Goal: Task Accomplishment & Management: Use online tool/utility

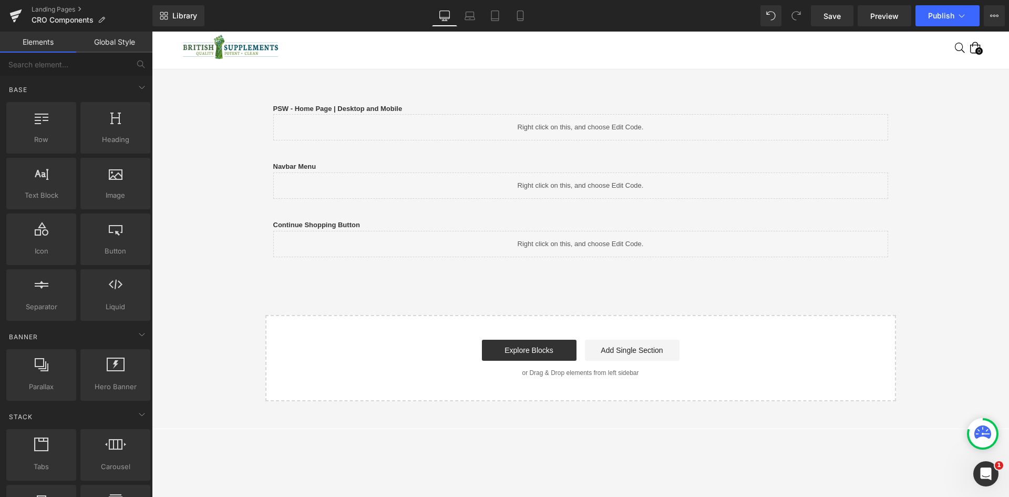
scroll to position [53, 0]
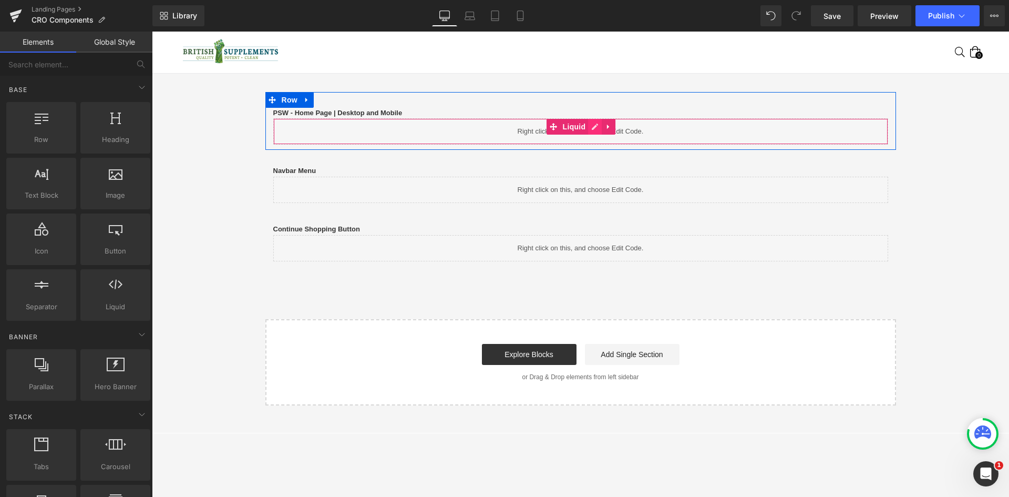
click at [588, 130] on link at bounding box center [595, 127] width 14 height 16
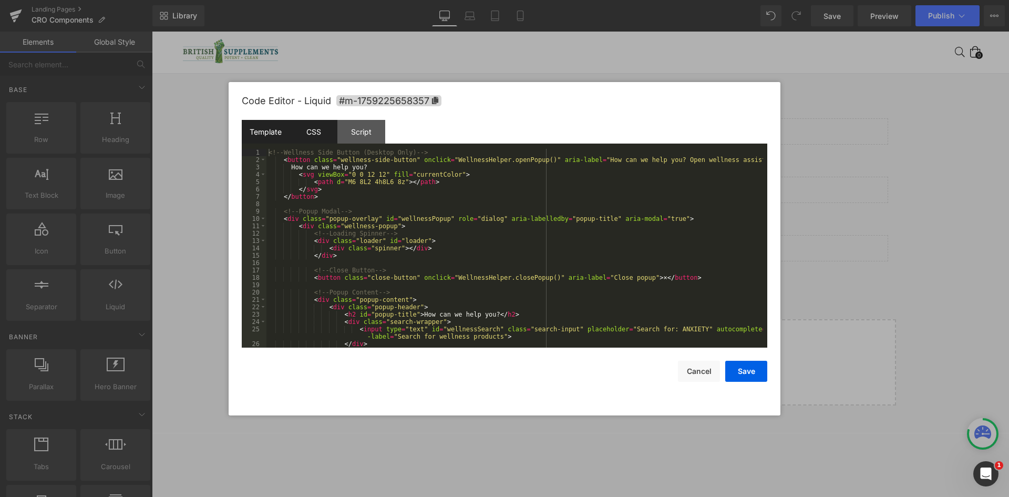
click at [323, 132] on div "CSS" at bounding box center [314, 132] width 48 height 24
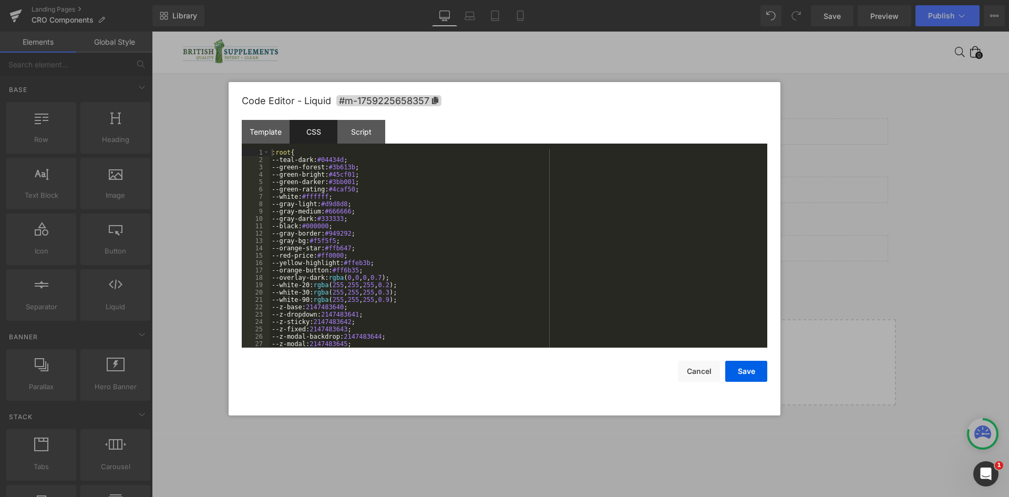
click at [404, 167] on div ":root { --teal-dark: #04434d ; --green-forest: #3b613b ; --green-bright: #45cf0…" at bounding box center [516, 255] width 493 height 213
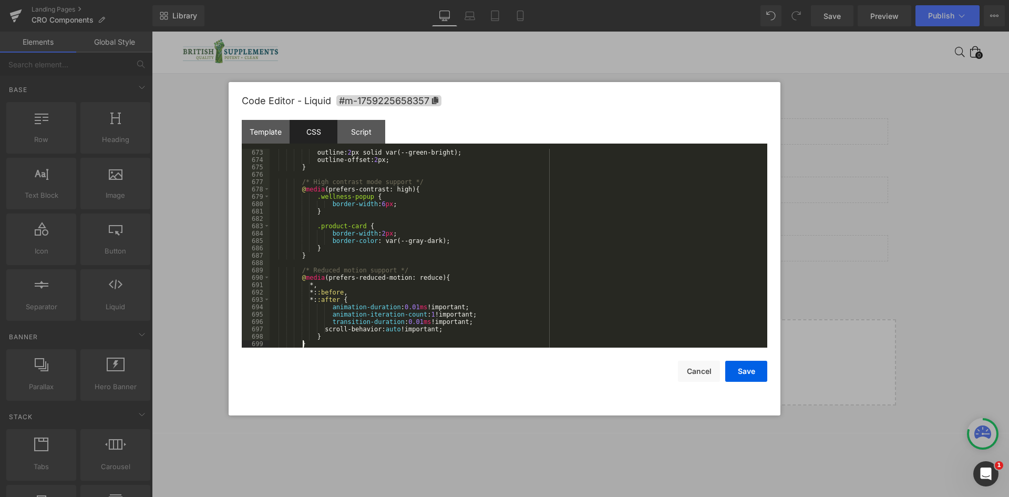
scroll to position [4944, 0]
click at [261, 127] on div "Template" at bounding box center [266, 132] width 48 height 24
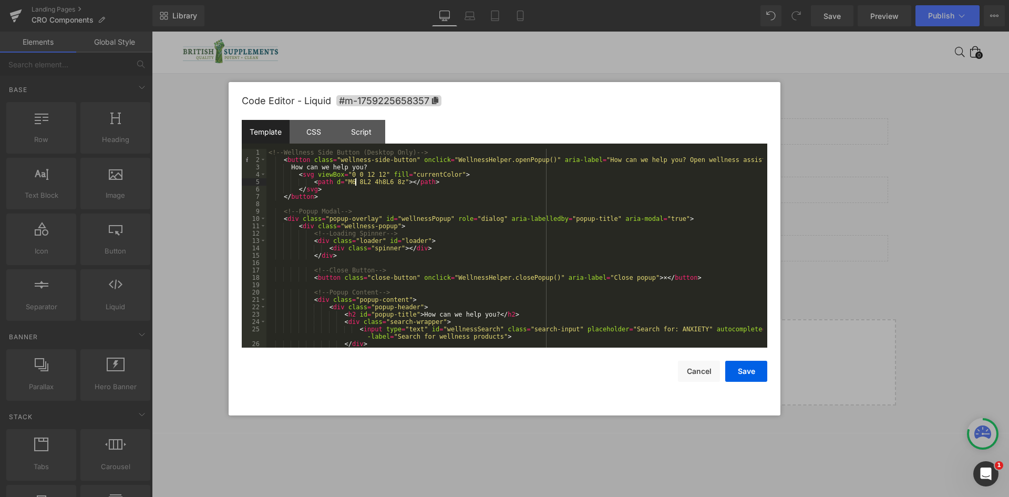
click at [354, 179] on div "<!-- Wellness Side Button (Desktop Only) --> < button class = "wellness-side-bu…" at bounding box center [514, 255] width 497 height 213
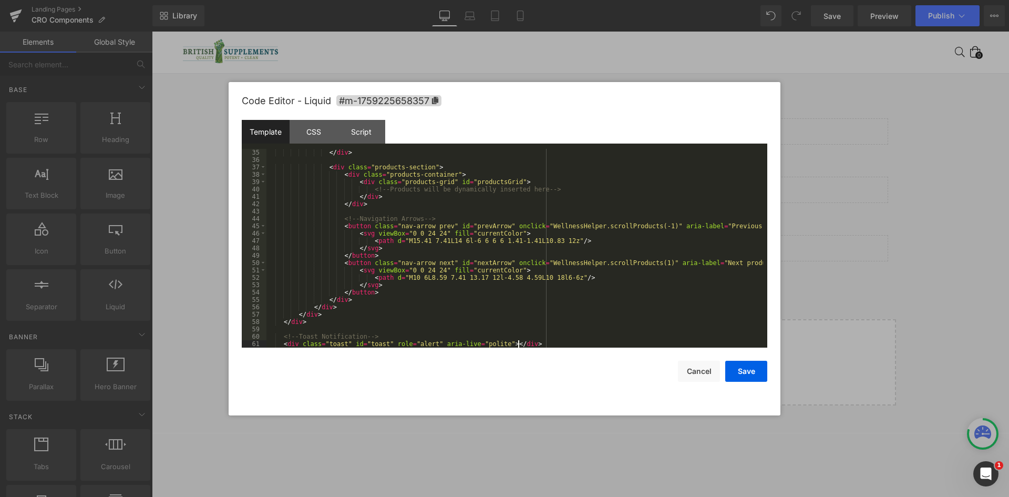
scroll to position [250, 0]
click at [369, 141] on div "Script" at bounding box center [361, 132] width 48 height 24
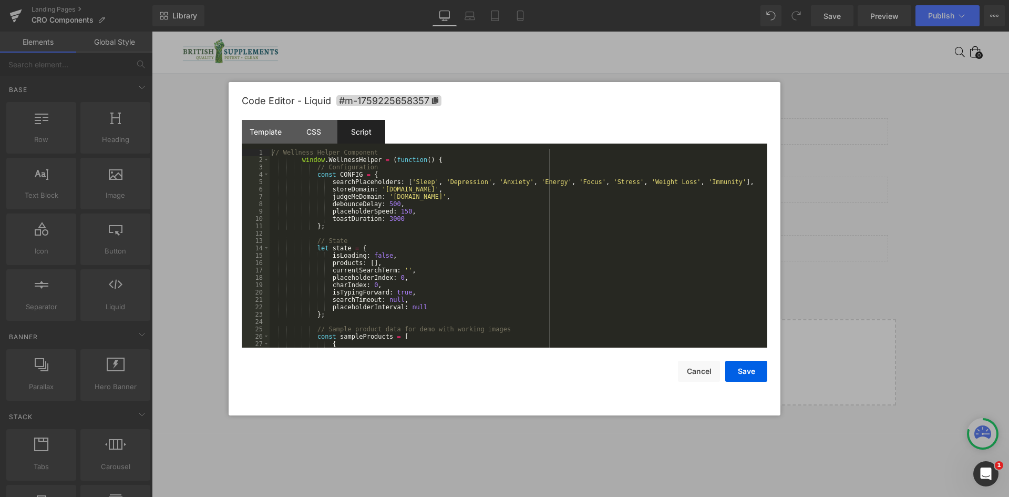
click at [395, 168] on div "// Wellness Helper Component window . WellnessHelper = ( function ( ) { // Conf…" at bounding box center [516, 255] width 493 height 213
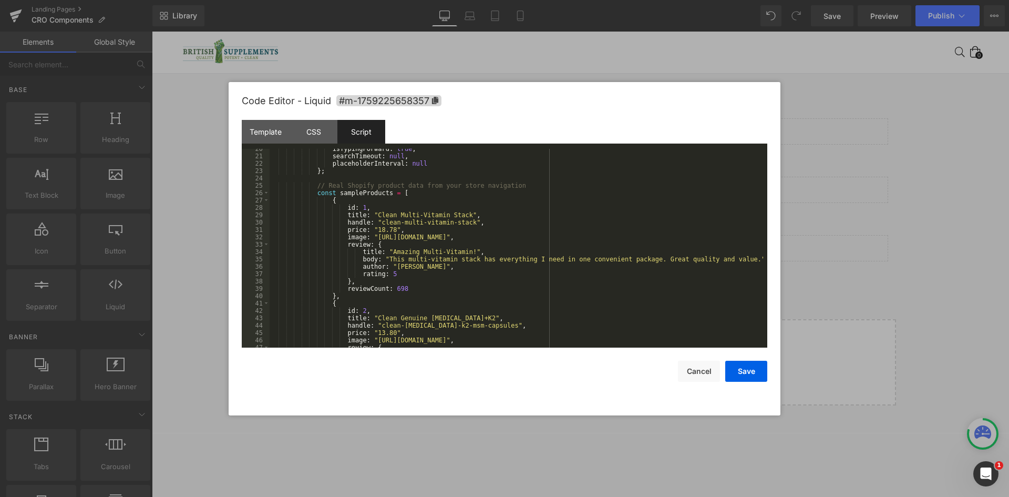
scroll to position [0, 0]
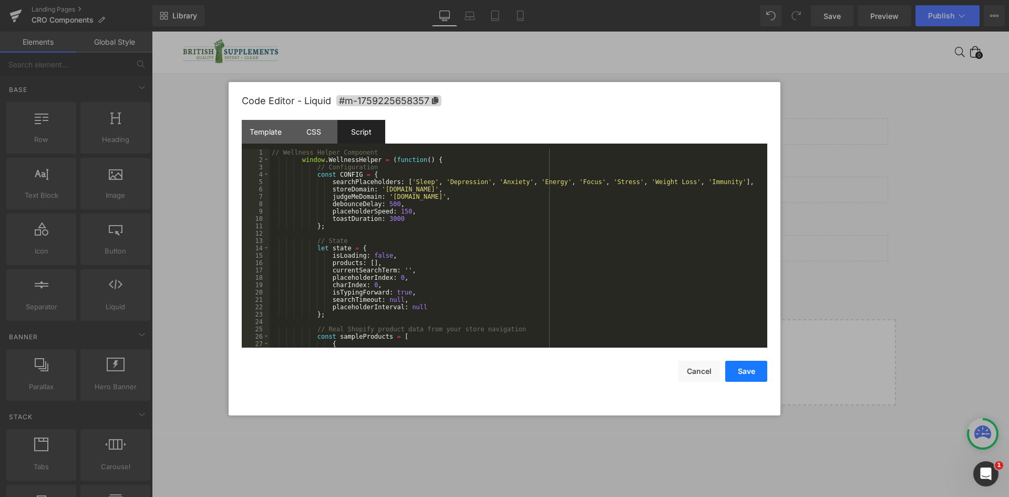
click at [754, 378] on button "Save" at bounding box center [746, 370] width 42 height 21
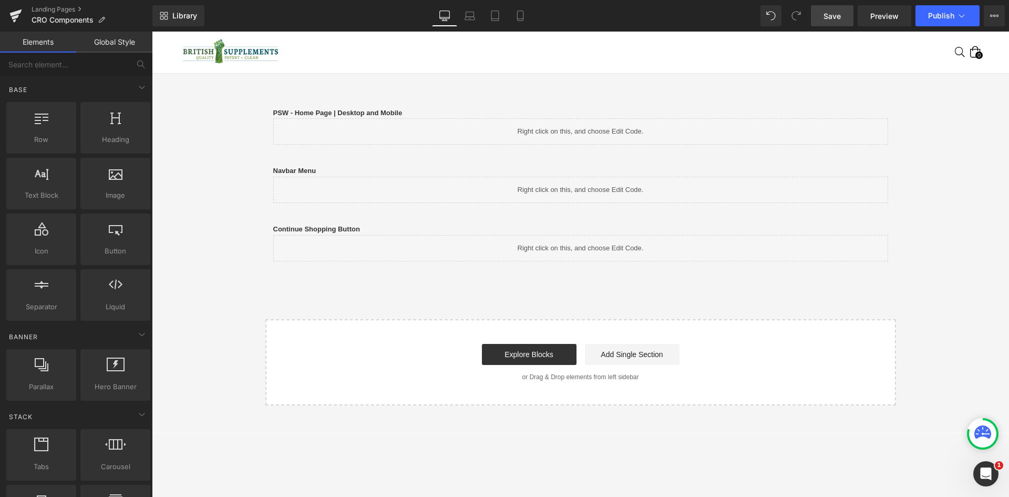
click at [830, 18] on span "Save" at bounding box center [831, 16] width 17 height 11
click at [830, 25] on div "Library Desktop Desktop Laptop Tablet Mobile Save Preview Publish Scheduled Vie…" at bounding box center [580, 16] width 857 height 32
click at [830, 25] on link "Save" at bounding box center [832, 15] width 43 height 21
click at [665, 50] on nav "Home All Products Link All Products Drop Down Home All Products Collection Clea…" at bounding box center [581, 51] width 600 height 43
click at [851, 14] on link "Save" at bounding box center [832, 15] width 43 height 21
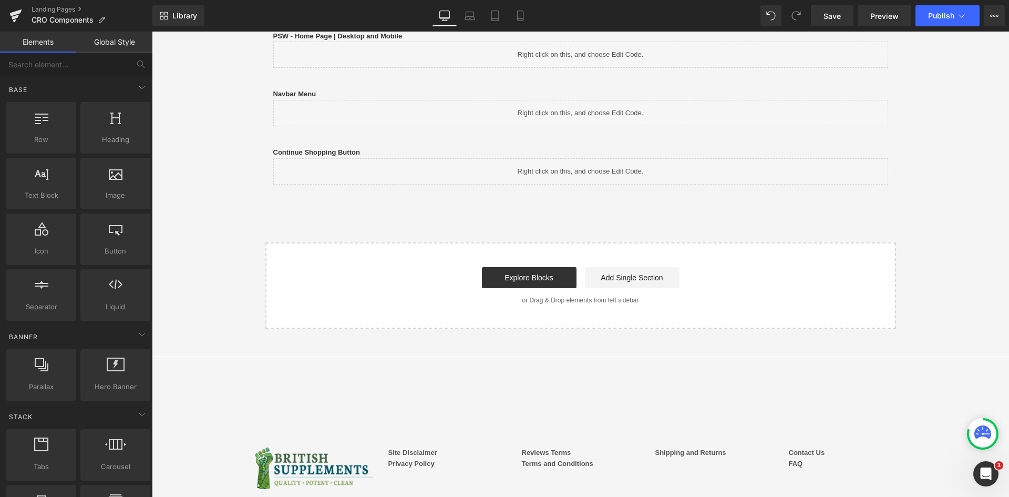
scroll to position [53, 0]
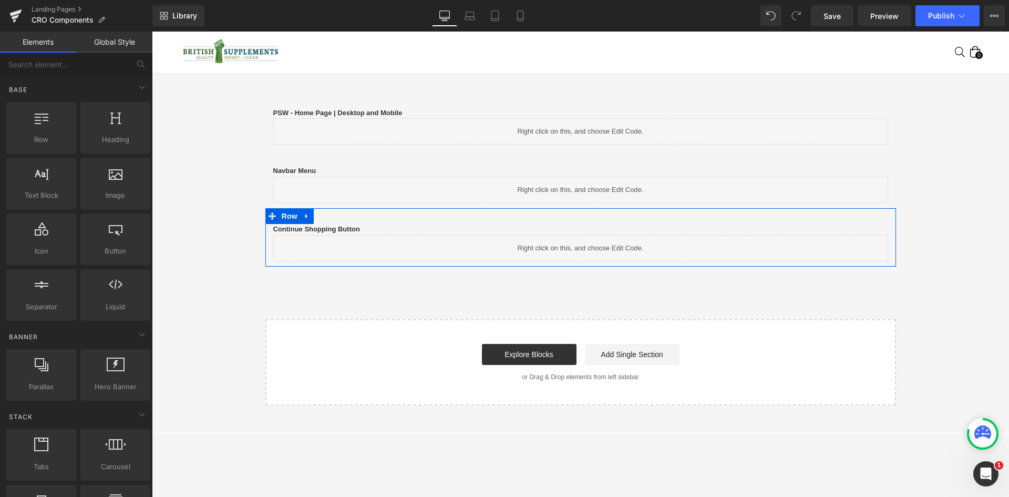
drag, startPoint x: 405, startPoint y: 226, endPoint x: 205, endPoint y: 206, distance: 200.7
click at [405, 226] on div "Continue Shopping Button Text Block" at bounding box center [580, 229] width 615 height 11
click at [406, 216] on div "Continue Shopping Button Text Block Liquid Row" at bounding box center [580, 237] width 631 height 58
click at [208, 209] on div "PSW - Home Page | Desktop and Mobile Text Block Liquid Row Navbar Menu Text Blo…" at bounding box center [580, 248] width 857 height 313
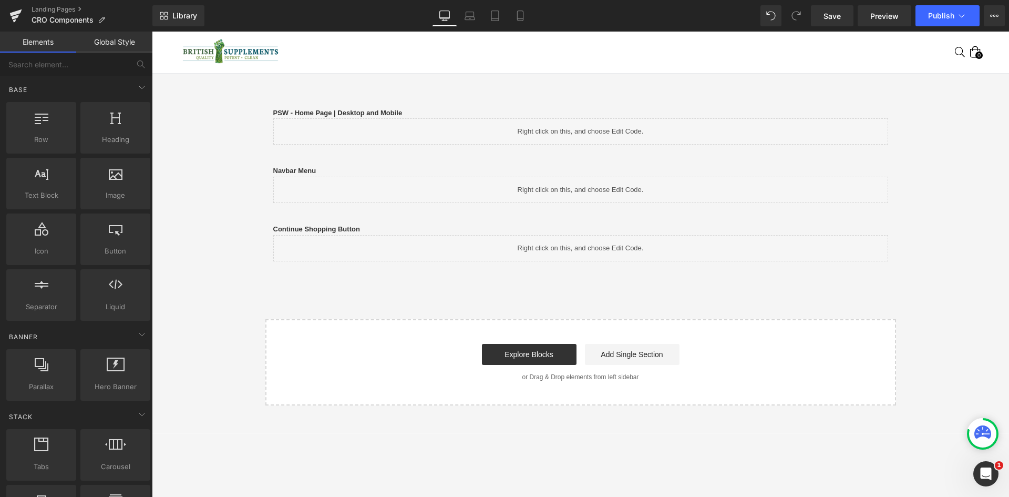
scroll to position [0, 0]
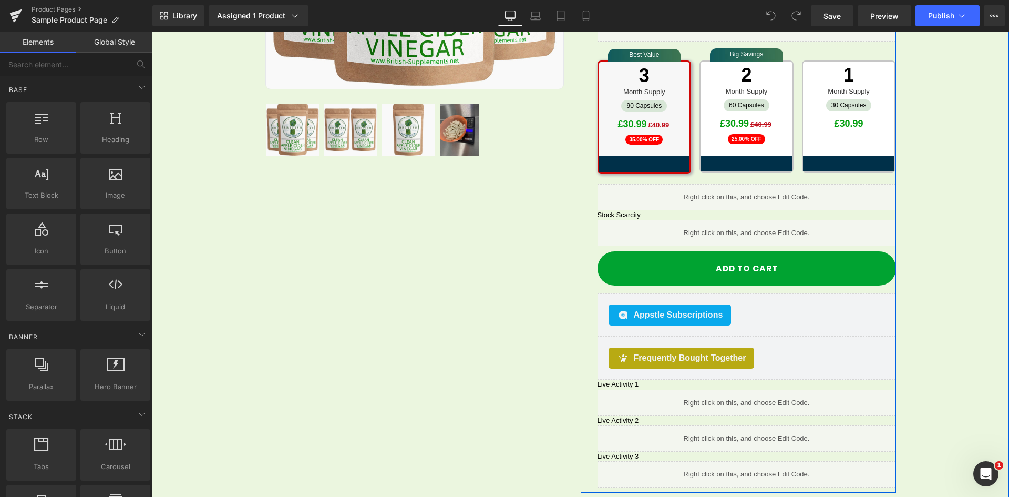
scroll to position [420, 0]
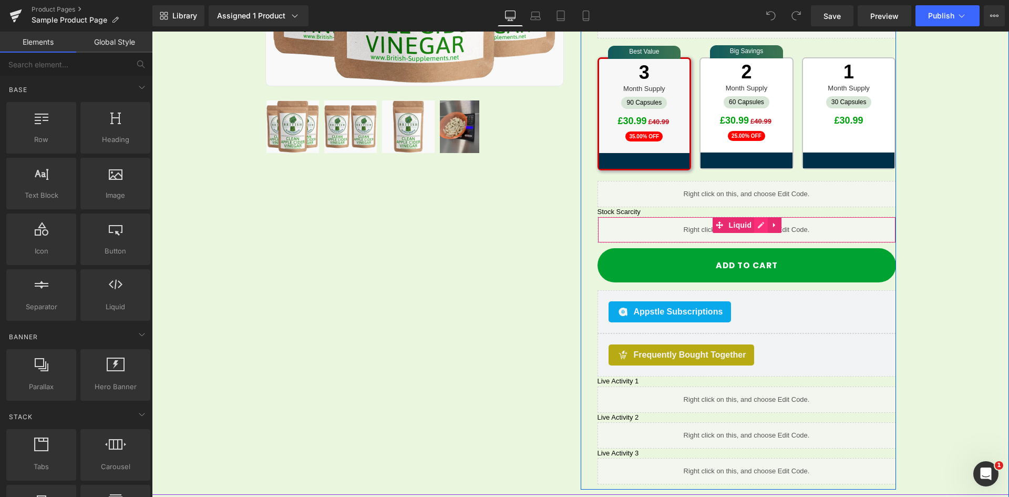
click at [757, 221] on icon at bounding box center [760, 225] width 7 height 8
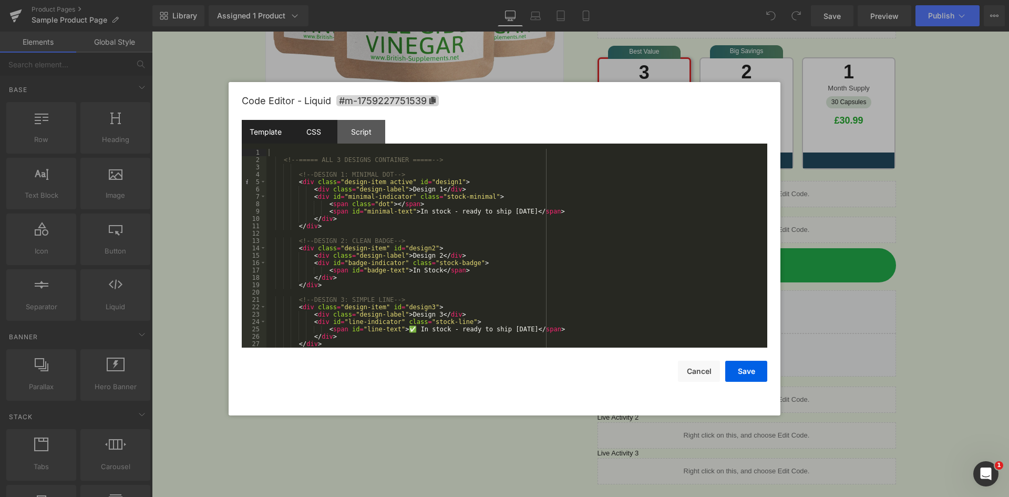
click at [318, 136] on div "CSS" at bounding box center [314, 132] width 48 height 24
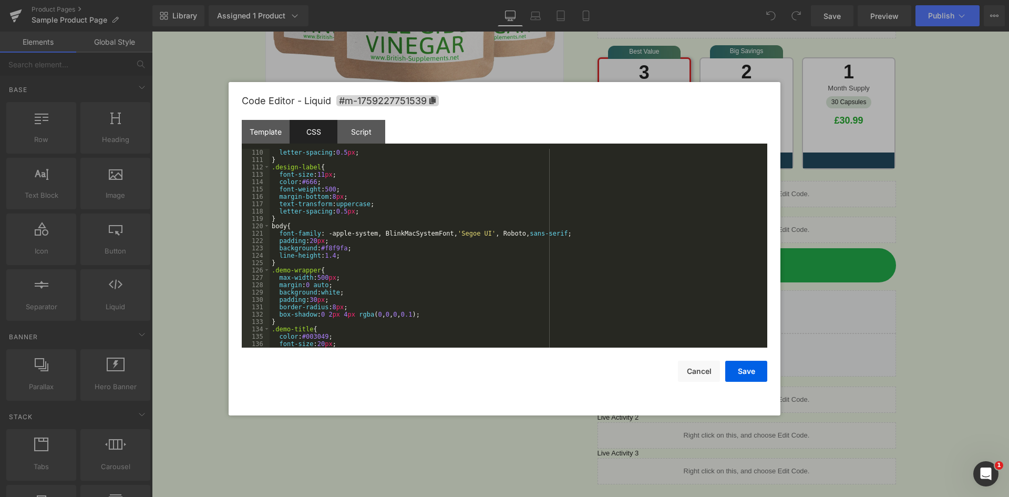
scroll to position [770, 0]
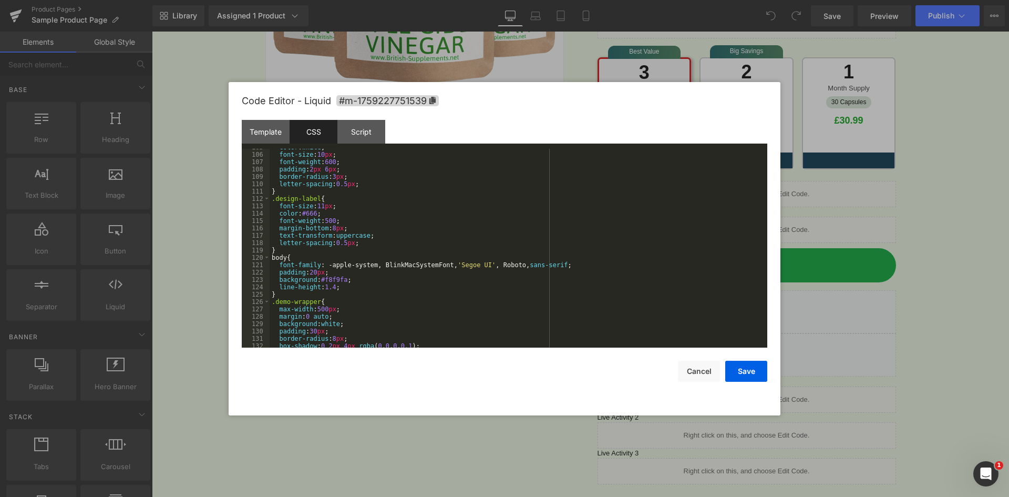
click at [271, 262] on div "color : white ; font-size : 10 px ; font-weight : 600 ; padding : 2 px 6 px ; b…" at bounding box center [516, 249] width 493 height 213
click at [272, 258] on div "color : white ; font-size : 10 px ; font-weight : 600 ; padding : 2 px 6 px ; b…" at bounding box center [516, 249] width 493 height 213
click at [277, 292] on div "color : white ; font-size : 10 px ; font-weight : 600 ; padding : 2 px 6 px ; b…" at bounding box center [516, 249] width 493 height 213
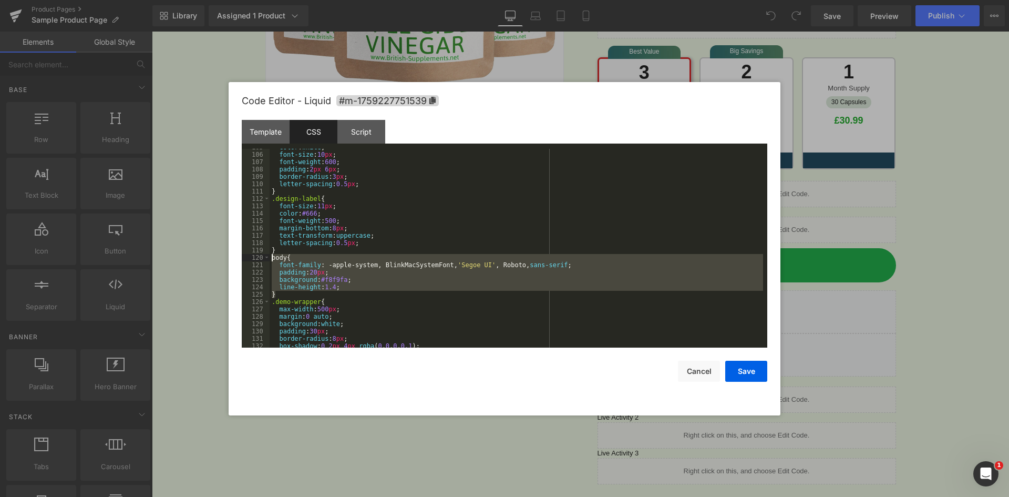
click at [272, 259] on div "color : white ; font-size : 10 px ; font-weight : 600 ; padding : 2 px 6 px ; b…" at bounding box center [516, 249] width 493 height 213
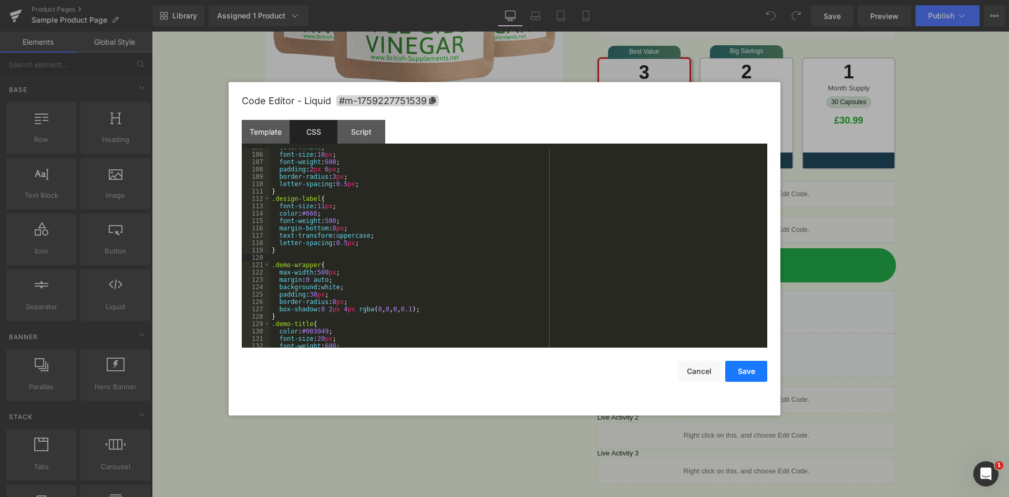
click at [750, 370] on button "Save" at bounding box center [746, 370] width 42 height 21
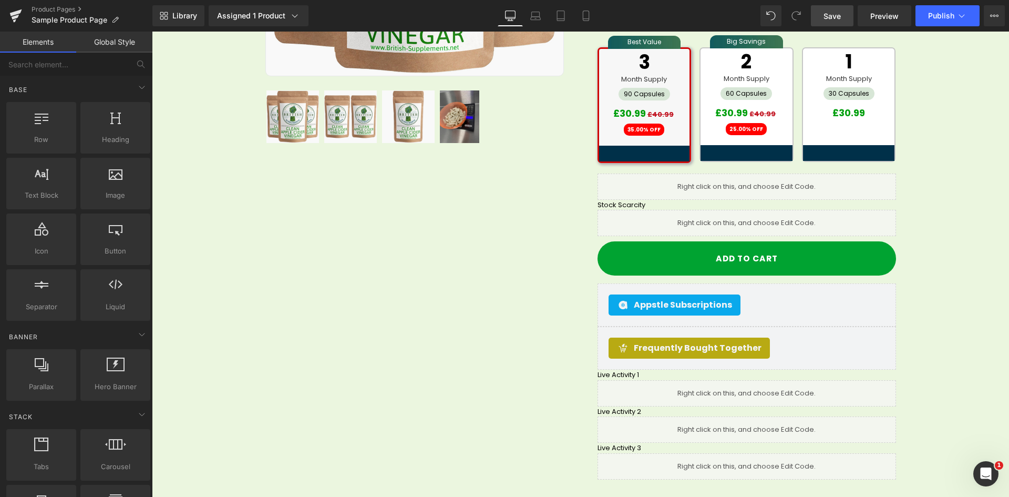
drag, startPoint x: 836, startPoint y: 18, endPoint x: 111, endPoint y: 179, distance: 741.9
click at [836, 18] on span "Save" at bounding box center [831, 16] width 17 height 11
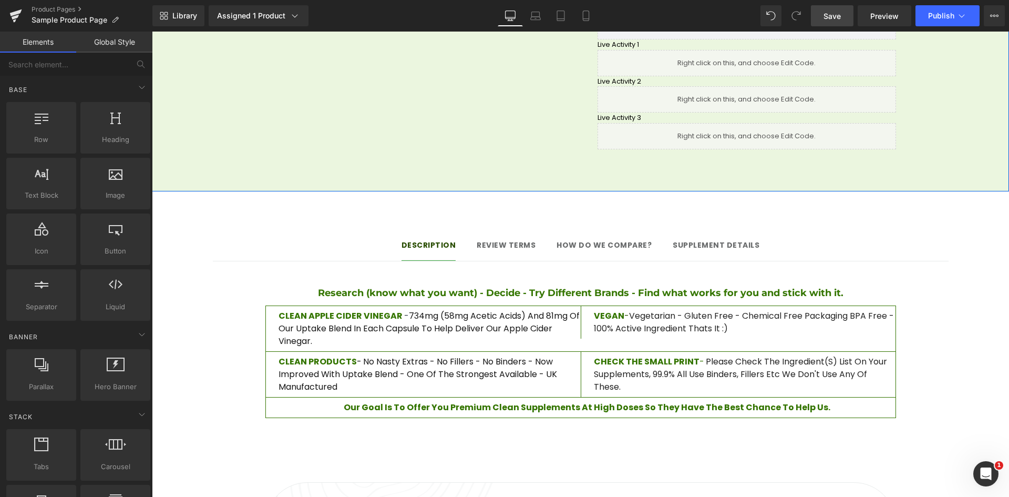
scroll to position [788, 0]
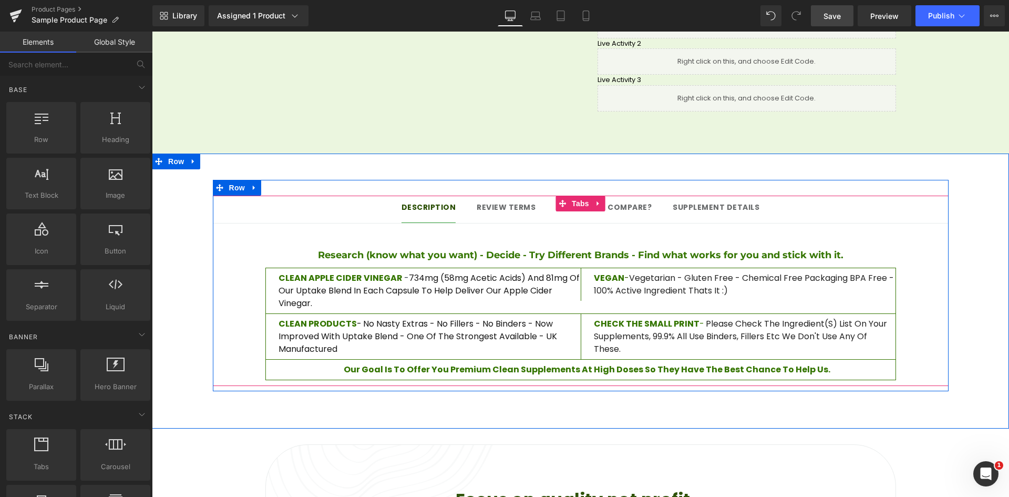
click at [514, 201] on span "Review terms Text Block" at bounding box center [506, 208] width 59 height 26
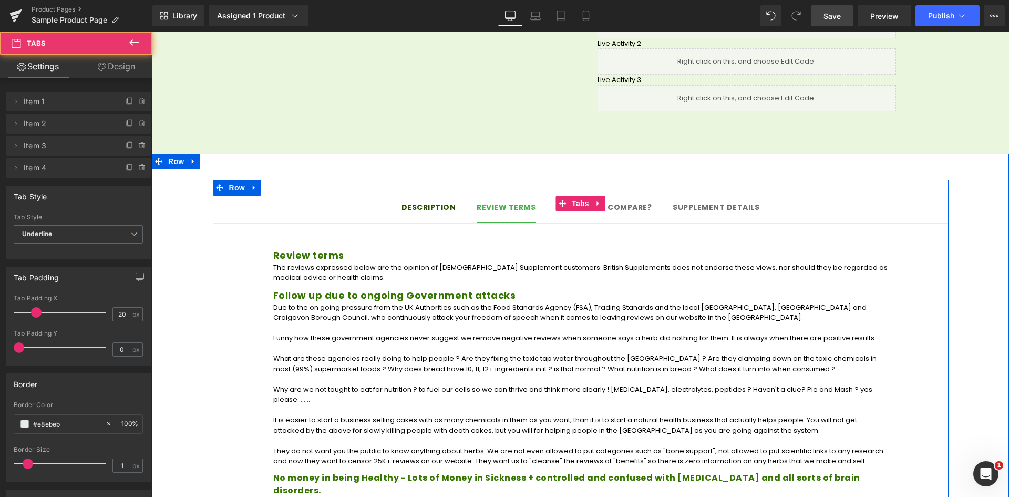
click at [428, 200] on span "Description Text Block" at bounding box center [428, 208] width 55 height 26
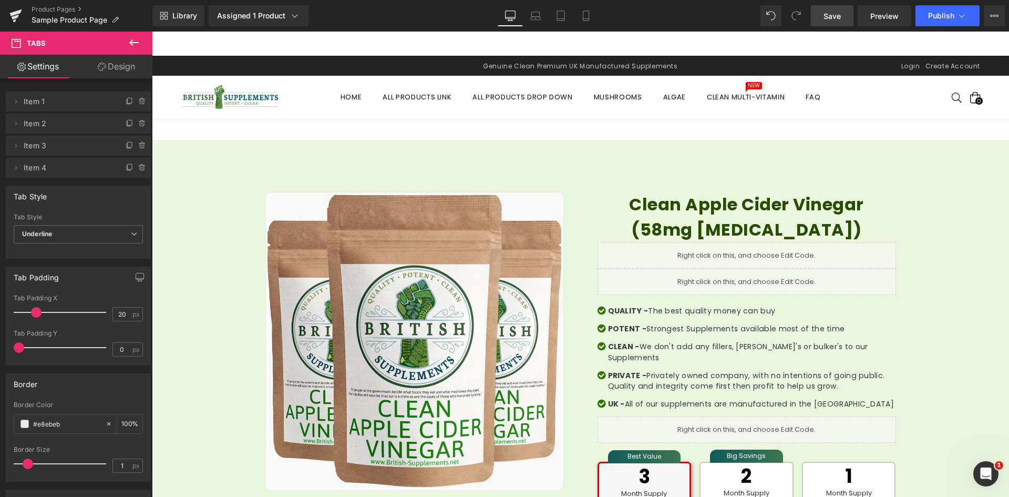
scroll to position [0, 0]
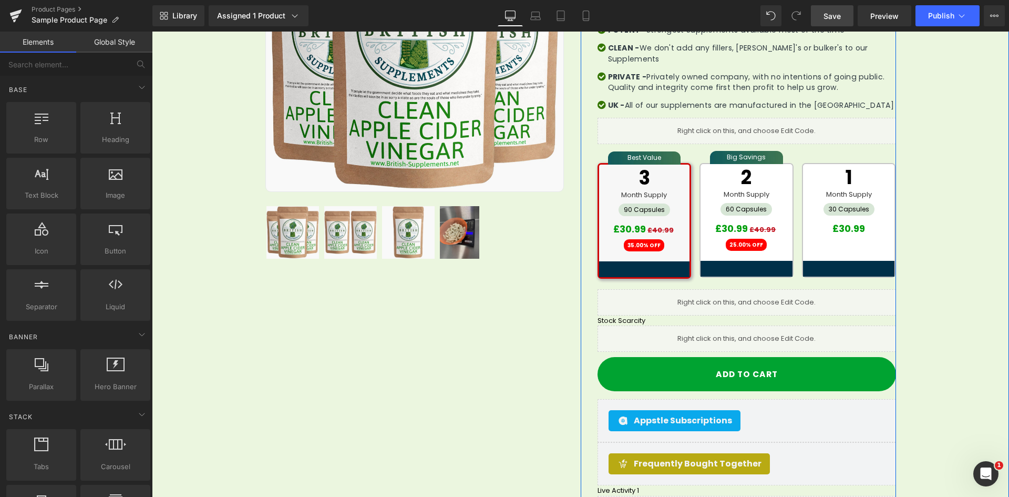
scroll to position [420, 0]
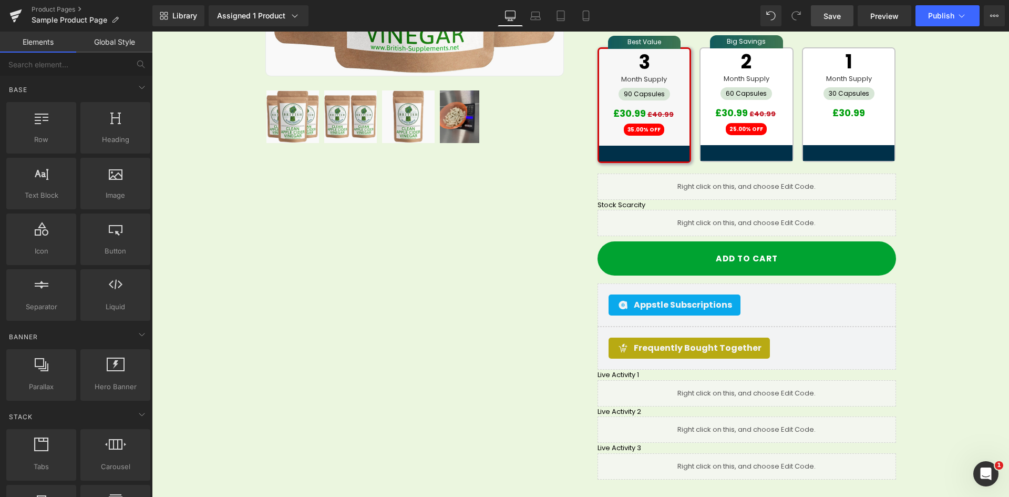
click at [661, 9] on div "Library Assigned 1 Product Product Preview Clean Apple Cider Vinegar (58mg acet…" at bounding box center [580, 15] width 857 height 21
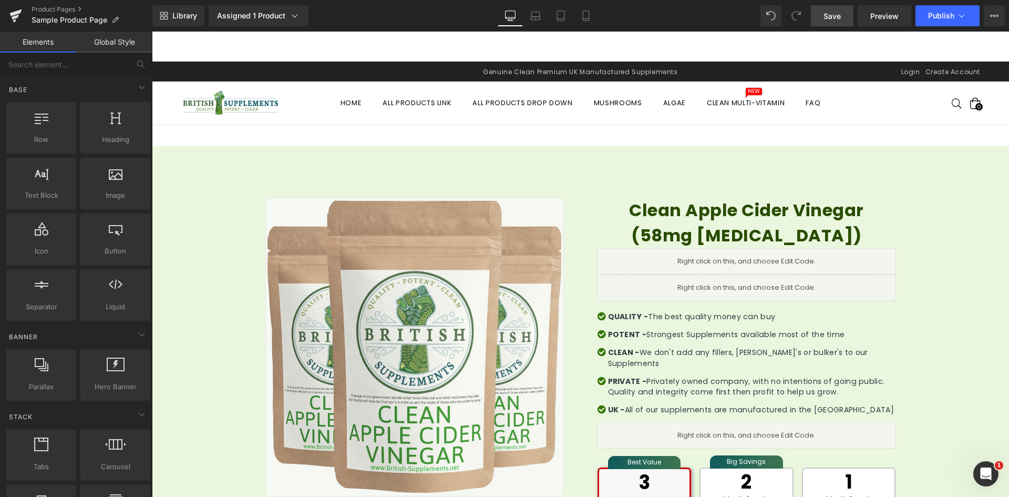
scroll to position [0, 0]
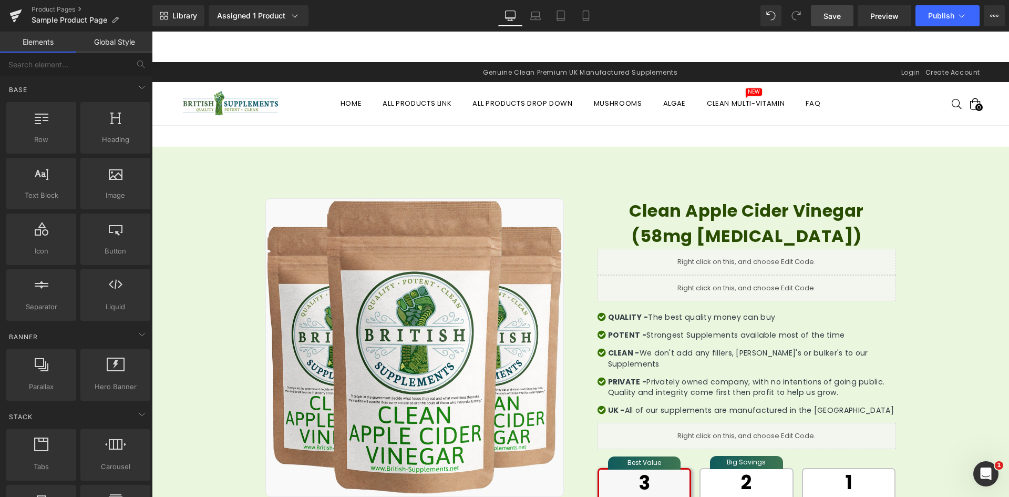
click at [424, 11] on div "Library Assigned 1 Product Product Preview Clean Apple Cider Vinegar (58mg acet…" at bounding box center [580, 15] width 857 height 21
click at [421, 18] on div "Library Assigned 1 Product Product Preview Clean Apple Cider Vinegar (58mg acet…" at bounding box center [580, 15] width 857 height 21
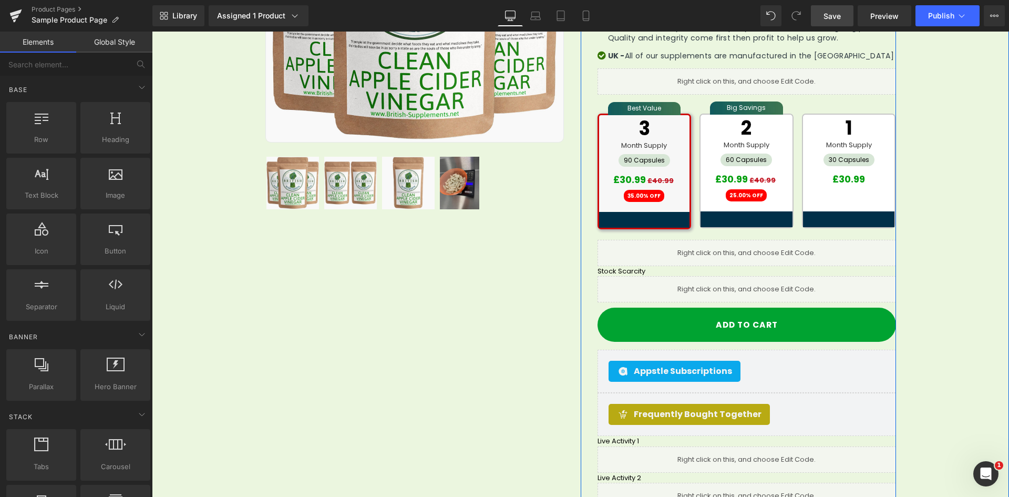
scroll to position [368, 0]
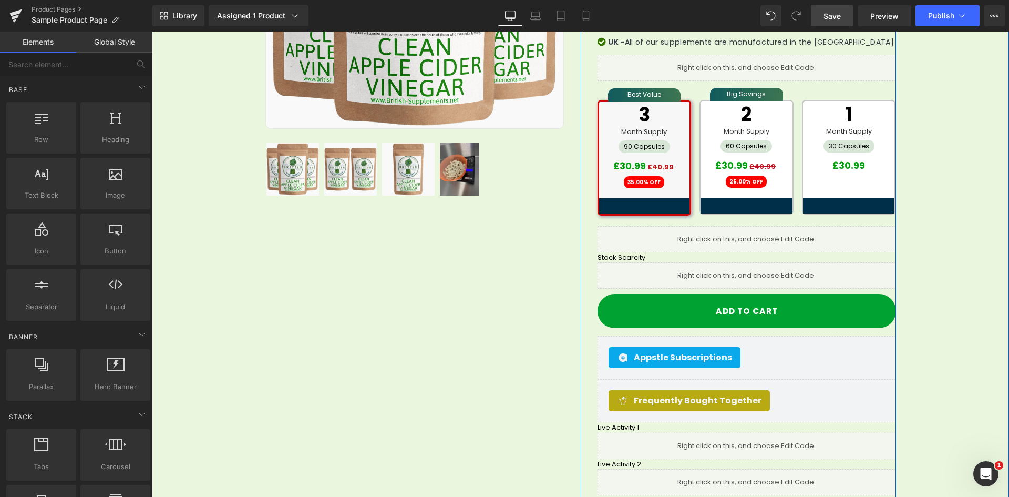
click at [729, 269] on div "Liquid" at bounding box center [746, 275] width 298 height 26
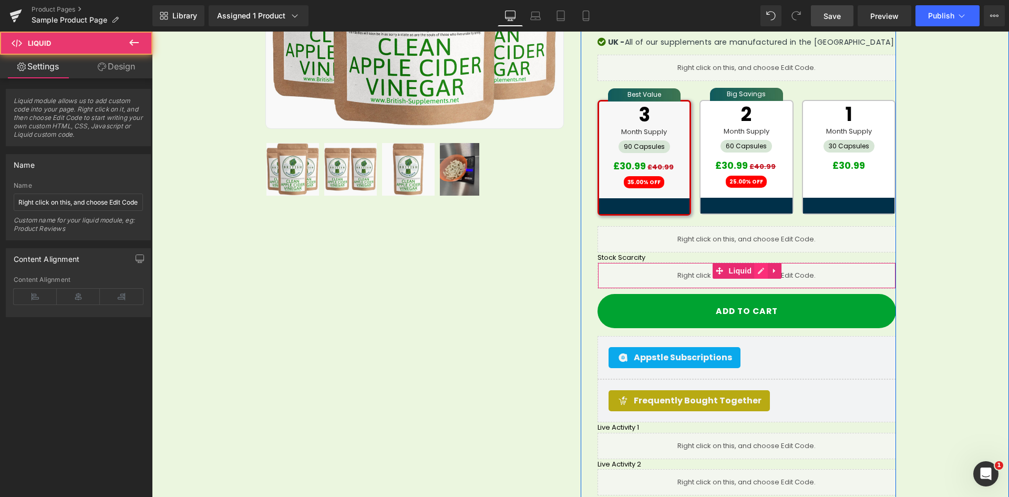
click at [755, 265] on link at bounding box center [761, 271] width 14 height 16
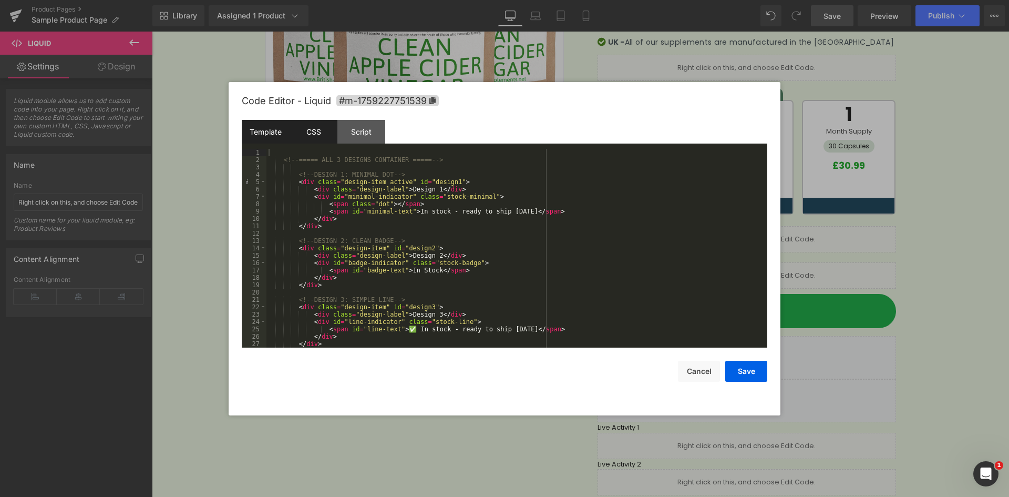
click at [319, 138] on div "CSS" at bounding box center [314, 132] width 48 height 24
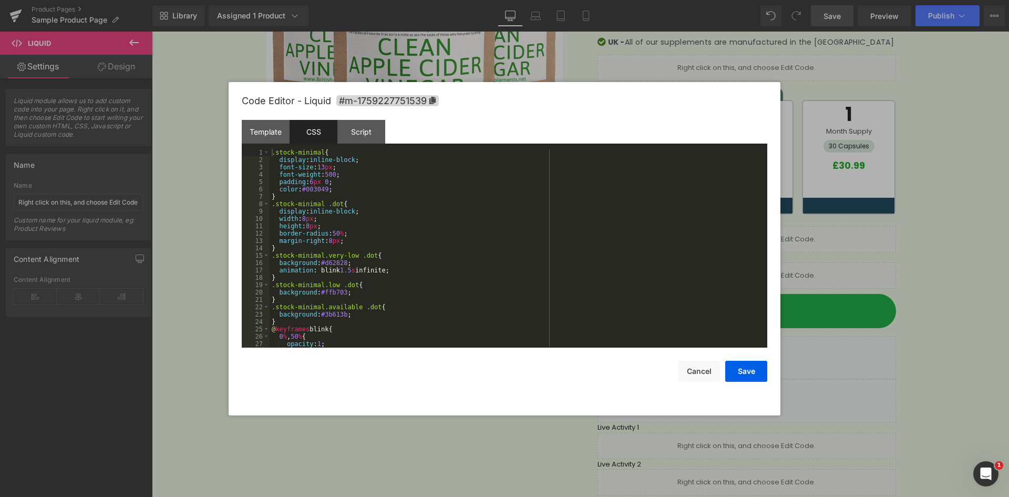
click at [378, 170] on div ".stock-minimal { display : inline-block ; font-size : 13 px ; font-weight : 500…" at bounding box center [516, 255] width 493 height 213
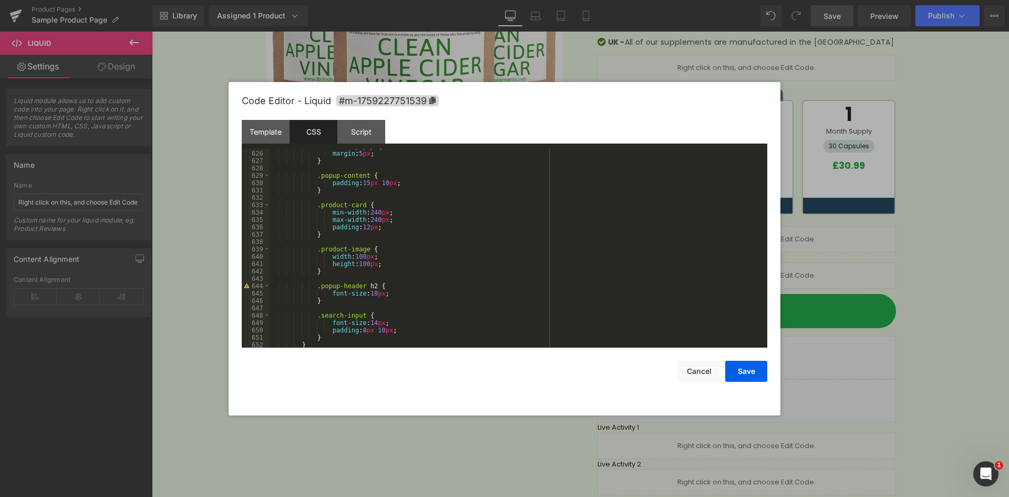
scroll to position [978, 0]
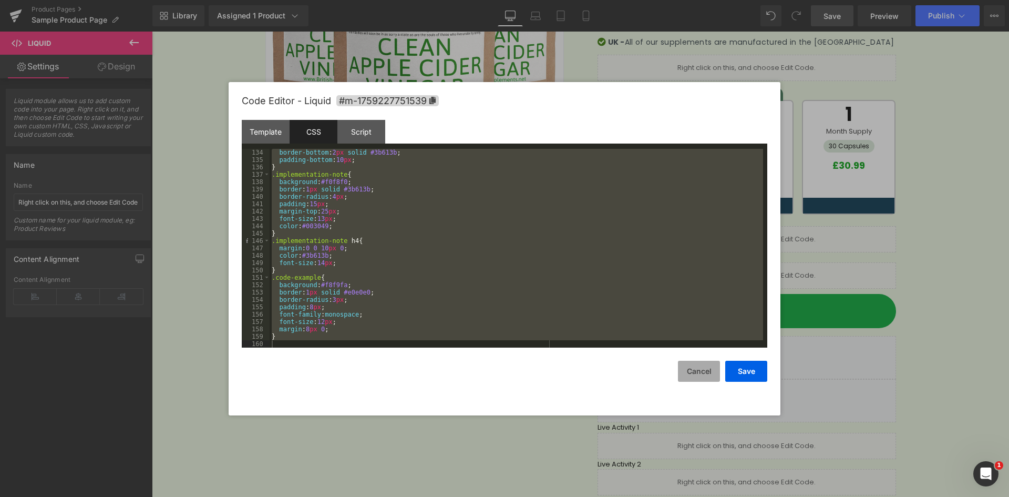
click at [699, 372] on button "Cancel" at bounding box center [699, 370] width 42 height 21
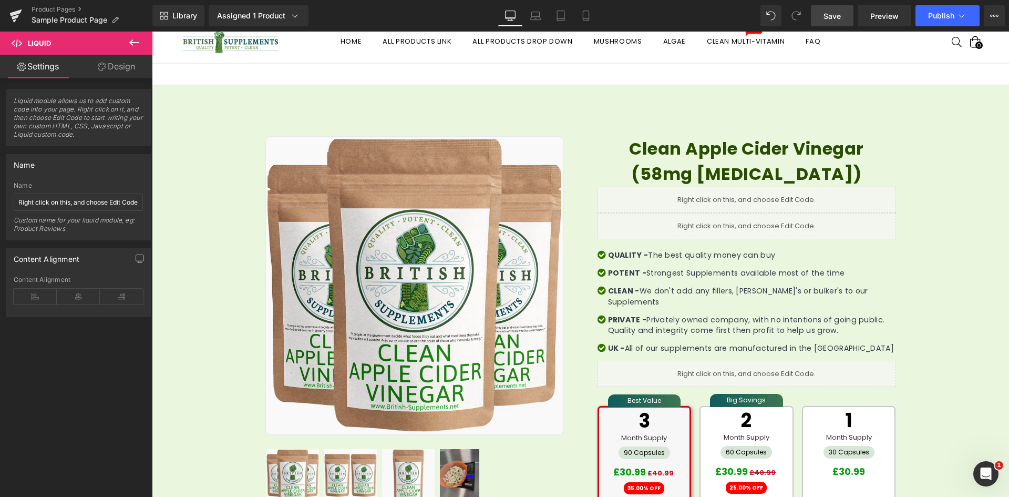
scroll to position [53, 0]
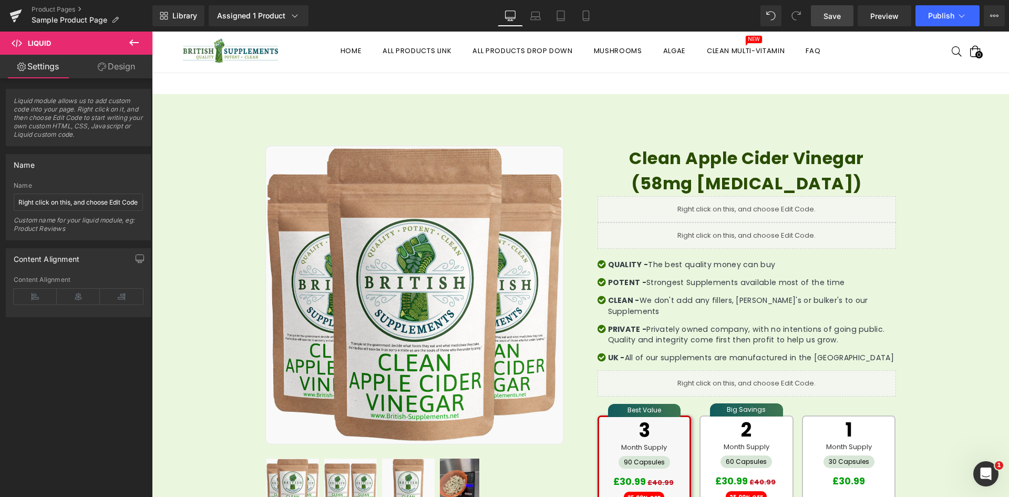
click at [827, 17] on span "Save" at bounding box center [831, 16] width 17 height 11
click at [649, 18] on div "Library Assigned 1 Product Product Preview Clean Apple Cider Vinegar (58mg acet…" at bounding box center [580, 15] width 857 height 21
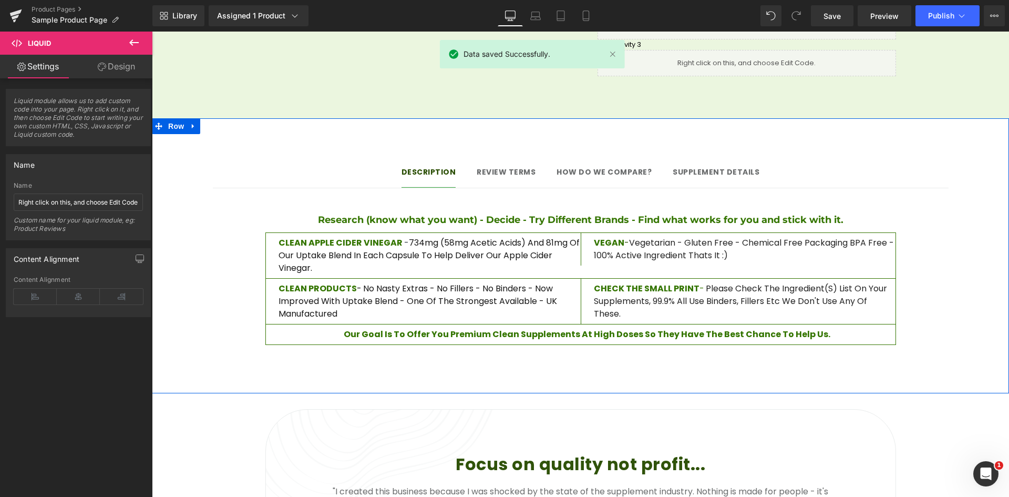
scroll to position [841, 0]
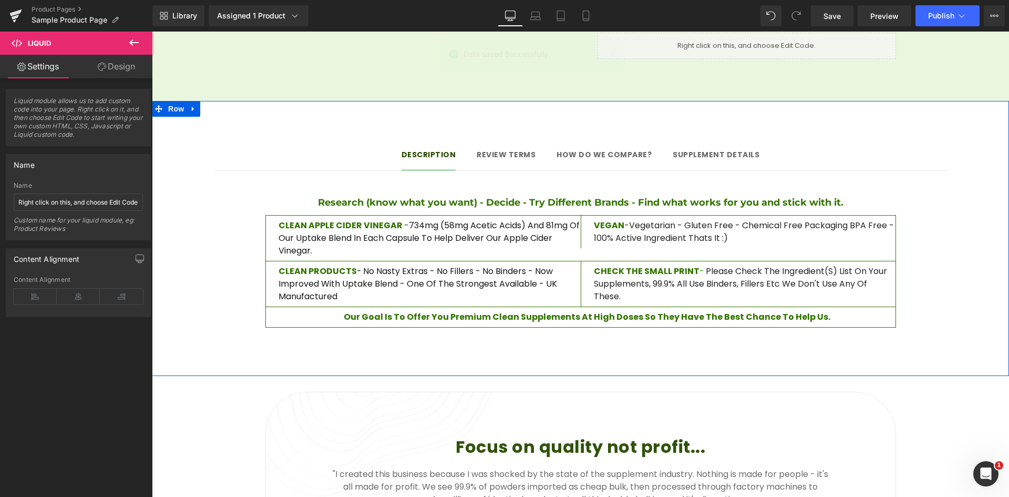
click at [152, 32] on div at bounding box center [152, 32] width 0 height 0
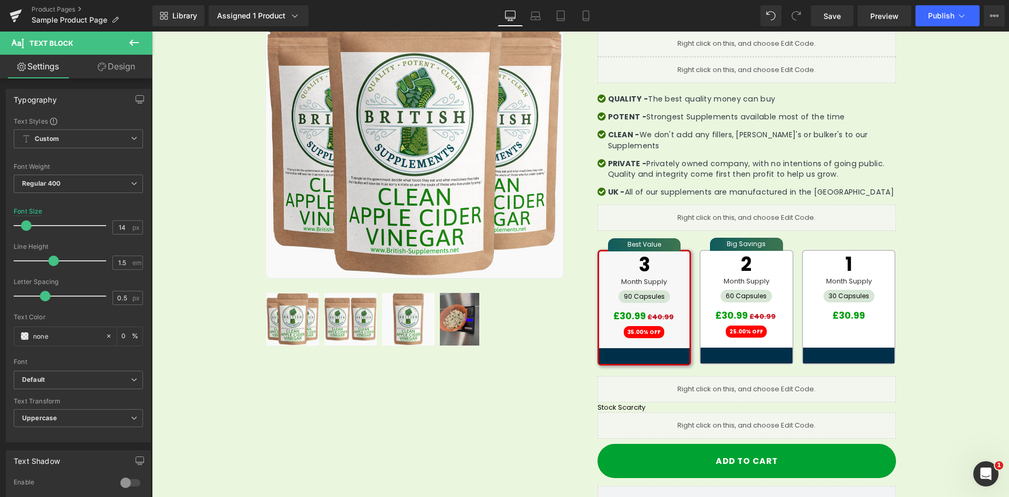
scroll to position [210, 0]
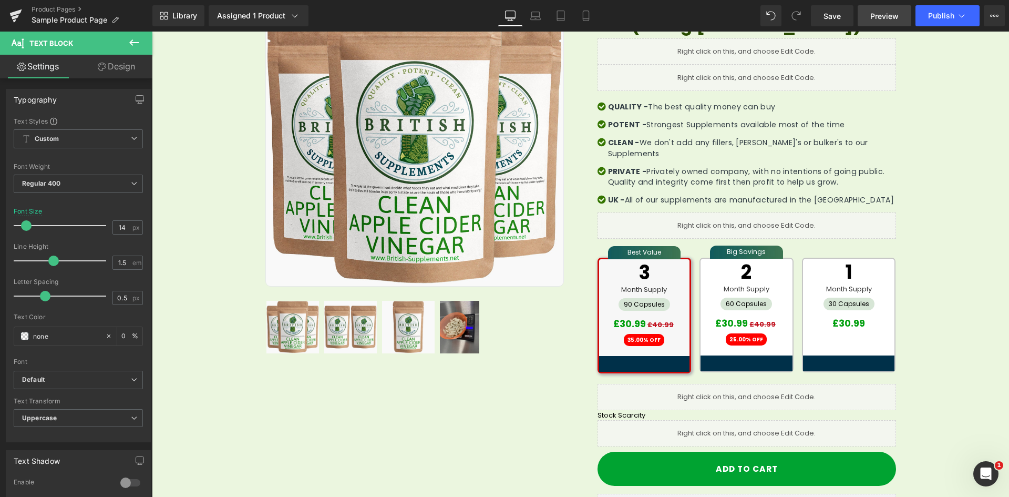
click at [896, 17] on span "Preview" at bounding box center [884, 16] width 28 height 11
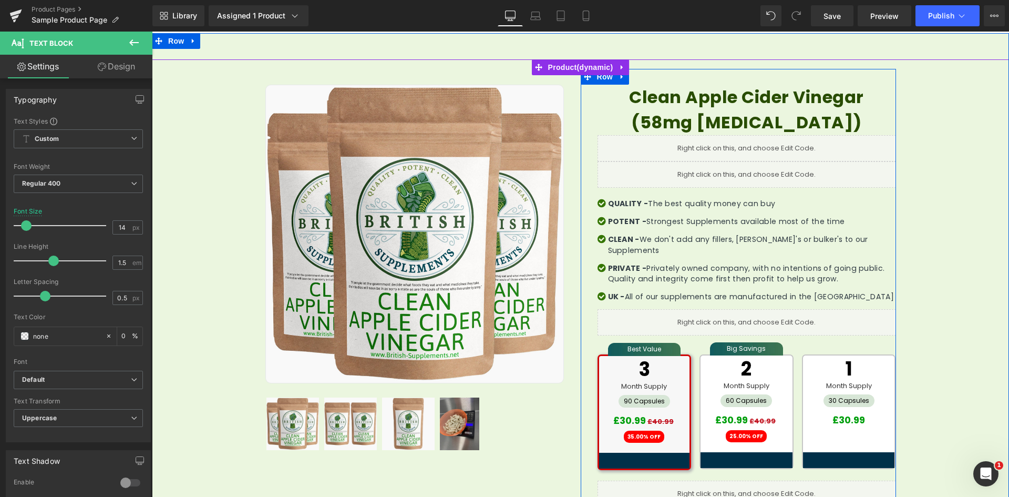
scroll to position [105, 0]
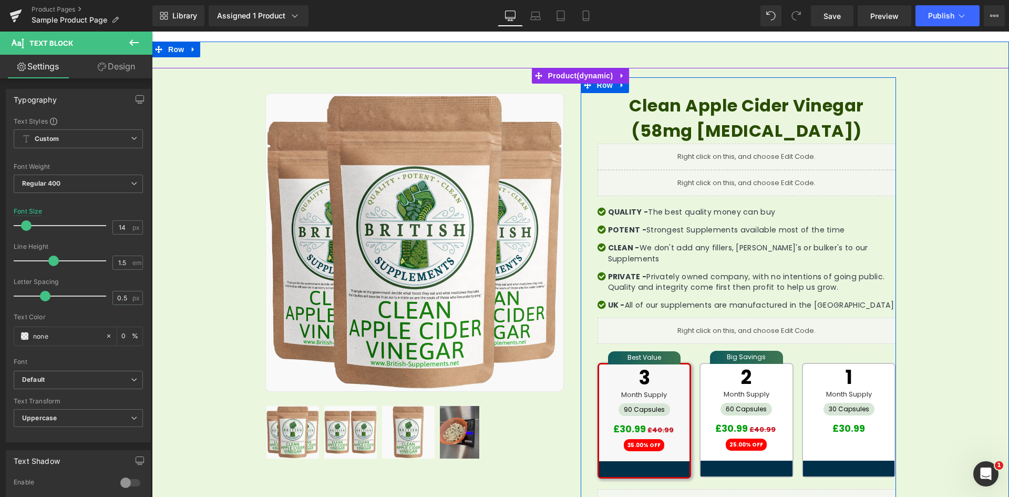
click at [742, 322] on div "Liquid" at bounding box center [746, 330] width 298 height 26
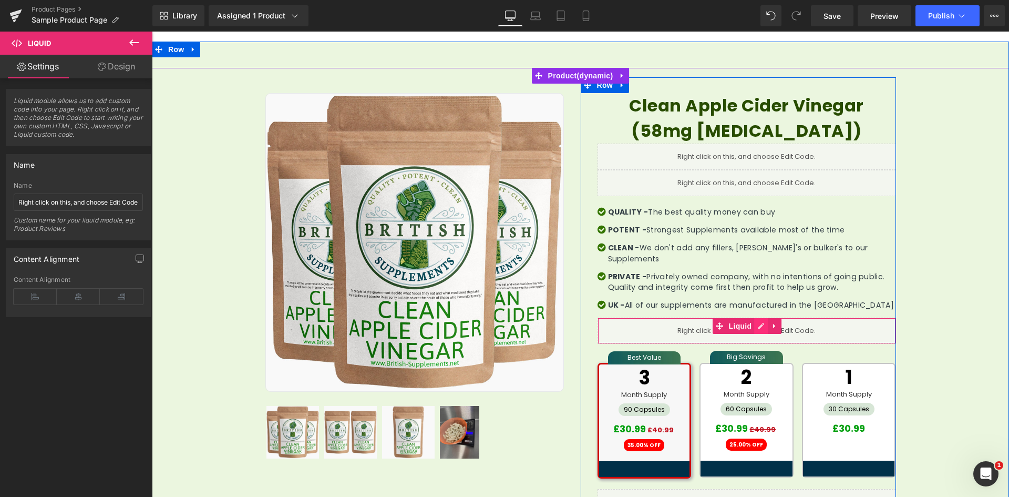
click at [757, 322] on icon at bounding box center [760, 326] width 7 height 8
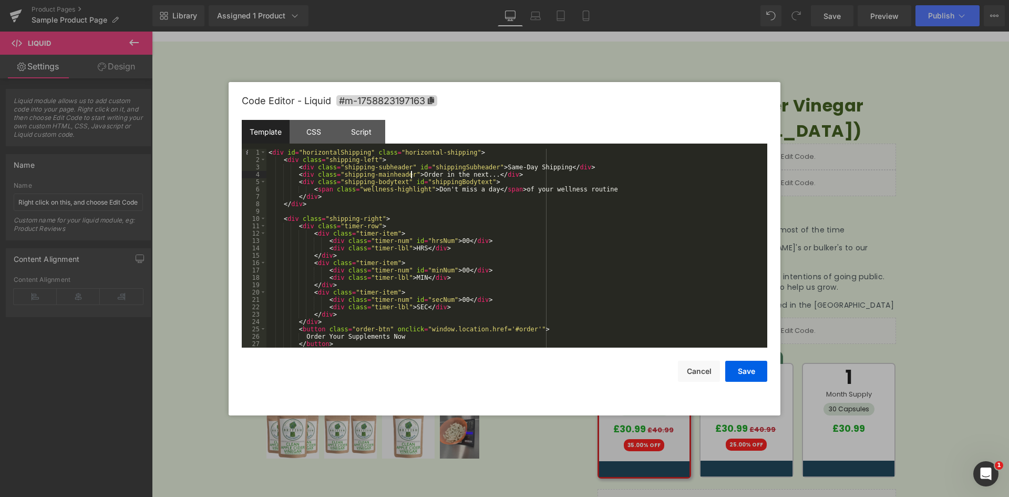
click at [411, 177] on div "< div id = "horizontalShipping" class = "horizontal-shipping" > < div class = "…" at bounding box center [514, 255] width 497 height 213
click at [478, 177] on div "< div id = "horizontalShipping" class = "horizontal-shipping" > < div class = "…" at bounding box center [514, 255] width 497 height 213
click at [475, 174] on div "< div id = "horizontalShipping" class = "horizontal-shipping" > < div class = "…" at bounding box center [514, 248] width 497 height 199
click at [479, 177] on div "< div id = "horizontalShipping" class = "horizontal-shipping" > < div class = "…" at bounding box center [514, 255] width 497 height 213
click at [409, 174] on div "< div id = "horizontalShipping" class = "horizontal-shipping" > < div class = "…" at bounding box center [514, 255] width 497 height 213
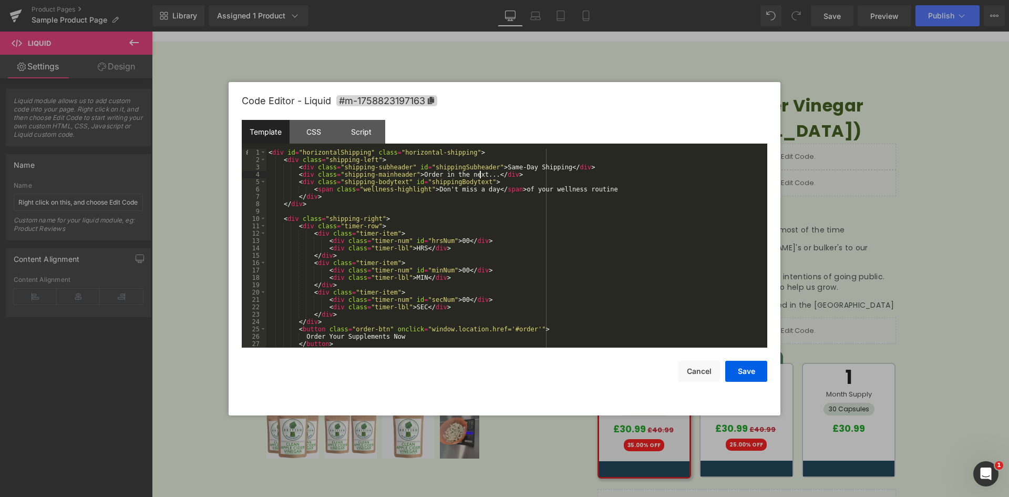
click at [411, 175] on div "< div id = "horizontalShipping" class = "horizontal-shipping" > < div class = "…" at bounding box center [514, 255] width 497 height 213
click at [736, 372] on button "Save" at bounding box center [746, 370] width 42 height 21
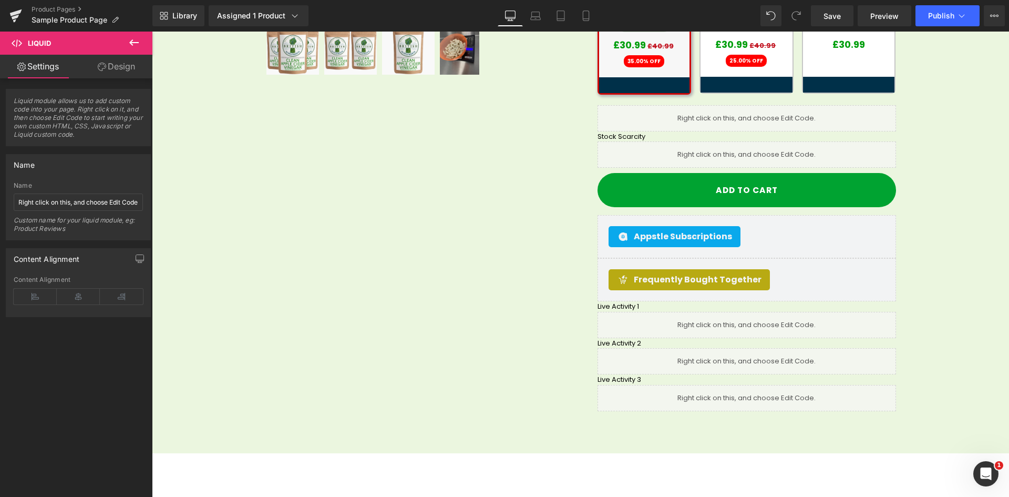
scroll to position [473, 0]
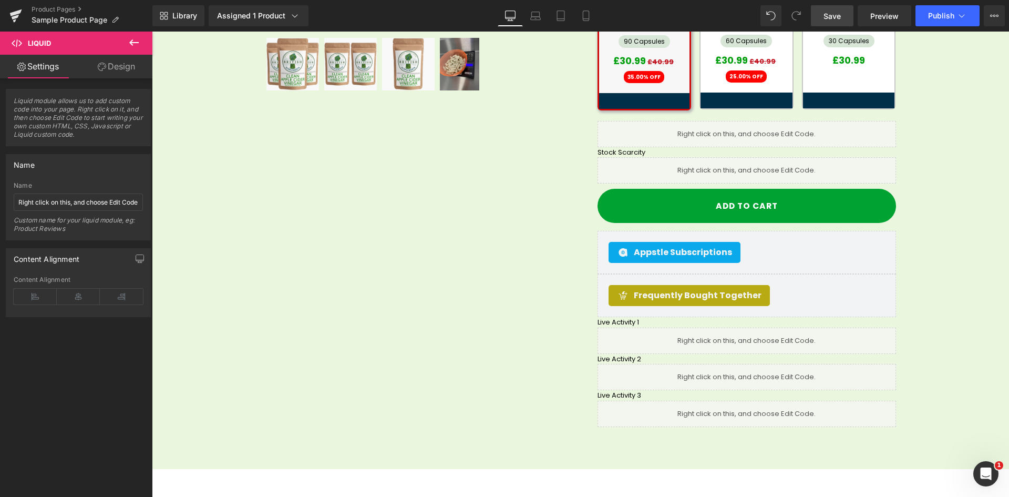
click at [825, 15] on span "Save" at bounding box center [831, 16] width 17 height 11
drag, startPoint x: 838, startPoint y: 19, endPoint x: 842, endPoint y: 16, distance: 5.7
click at [838, 19] on span "Save" at bounding box center [831, 16] width 17 height 11
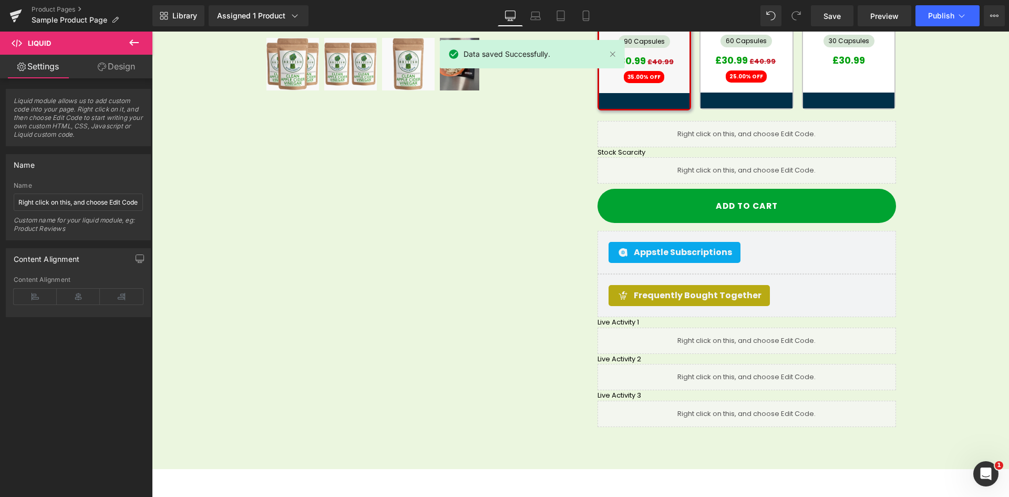
click at [436, 20] on div "Library Assigned 1 Product Product Preview Clean Apple Cider Vinegar (58mg acet…" at bounding box center [580, 15] width 857 height 21
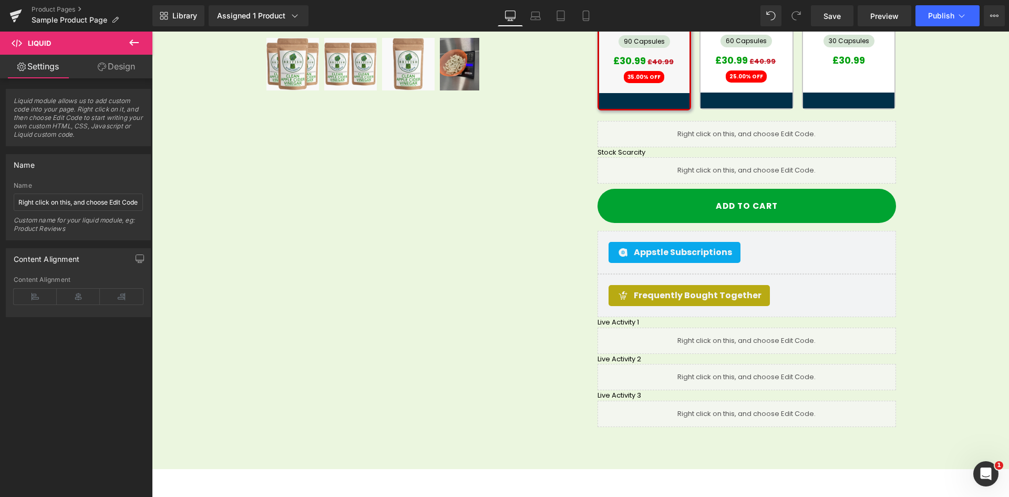
click at [452, 15] on div "Library Assigned 1 Product Product Preview Clean Apple Cider Vinegar (58mg acet…" at bounding box center [580, 15] width 857 height 21
click at [876, 17] on span "Preview" at bounding box center [884, 16] width 28 height 11
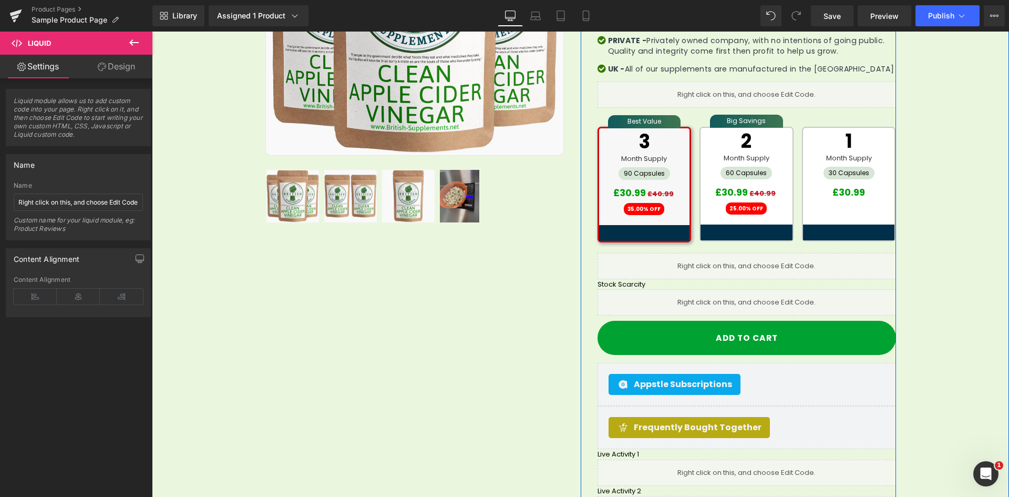
scroll to position [263, 0]
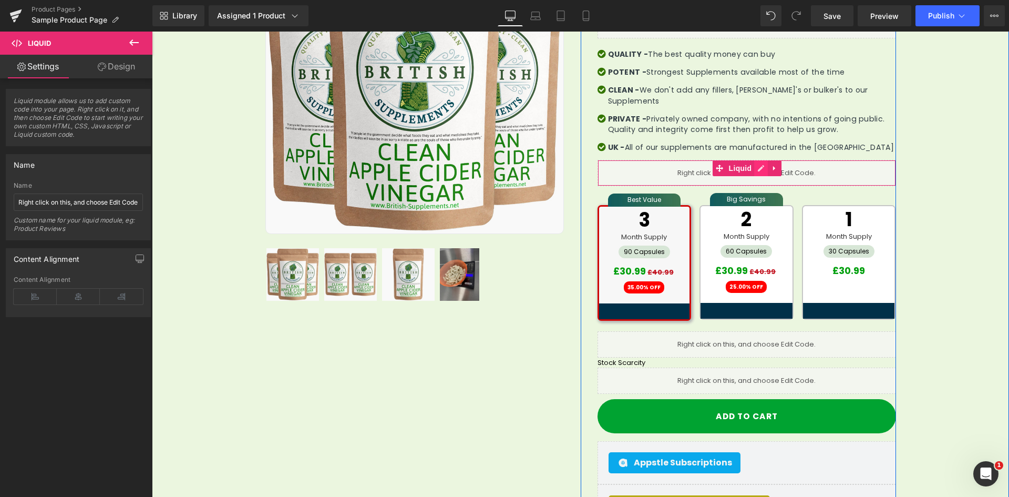
click at [757, 164] on icon at bounding box center [760, 168] width 7 height 8
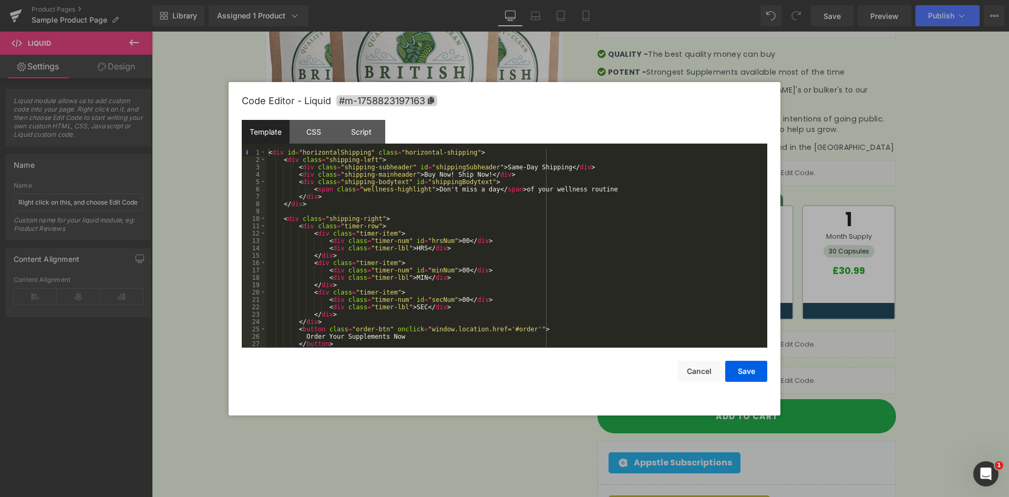
click at [426, 239] on div "< div id = "horizontalShipping" class = "horizontal-shipping" > < div class = "…" at bounding box center [514, 255] width 497 height 213
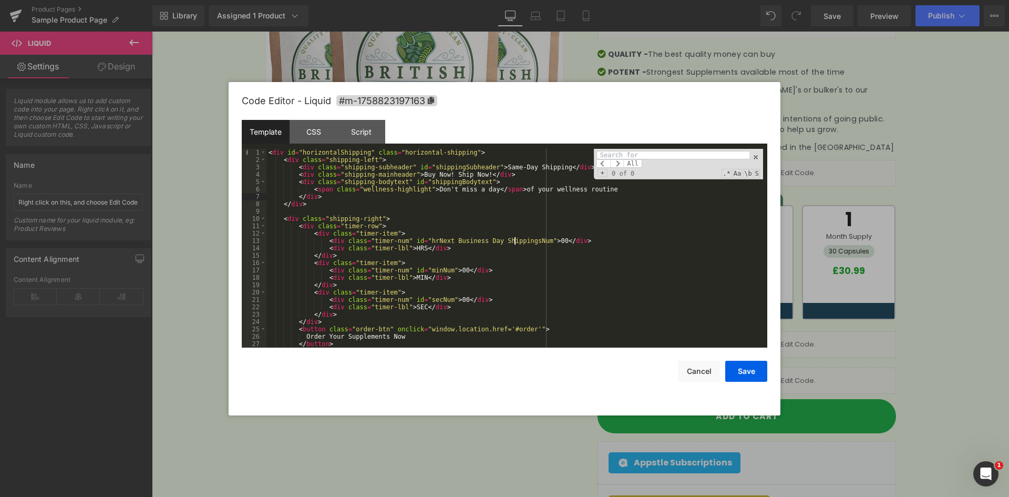
click at [524, 199] on div "< div id = "horizontalShipping" class = "horizontal-shipping" > < div class = "…" at bounding box center [514, 255] width 497 height 213
click at [628, 156] on input at bounding box center [672, 155] width 153 height 8
paste input "Next Business Day Shipping"
type input "Next Business Day Shipping"
click at [371, 131] on div "Script" at bounding box center [361, 132] width 48 height 24
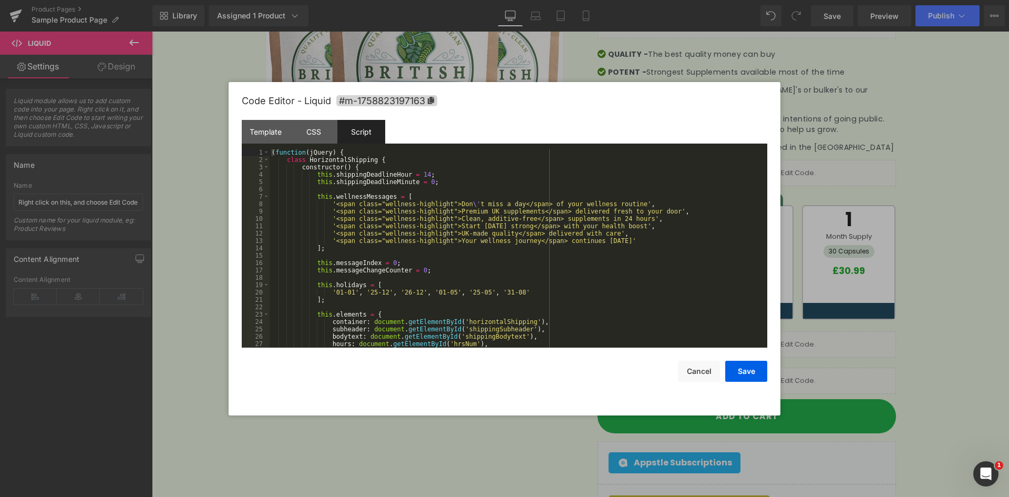
click at [539, 163] on div "( function ( jQuery ) { class HorizontalShipping { constructor ( ) { this . shi…" at bounding box center [516, 255] width 493 height 213
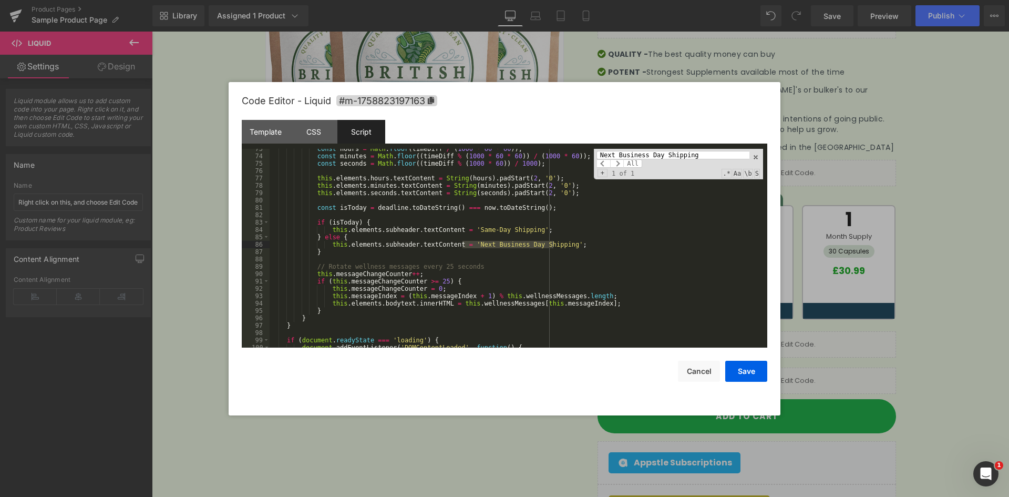
scroll to position [533, 0]
type input "Next Business Day Shipping"
click at [503, 243] on div "const hours = Math . floor ( timeDiff / ( 1000 * 60 * 60 )) ; const minutes = M…" at bounding box center [516, 248] width 493 height 199
click at [512, 249] on div "const hours = Math . floor ( timeDiff / ( 1000 * 60 * 60 )) ; const minutes = M…" at bounding box center [516, 251] width 493 height 213
click at [464, 229] on div "const hours = Math . floor ( timeDiff / ( 1000 * 60 * 60 )) ; const minutes = M…" at bounding box center [516, 251] width 493 height 213
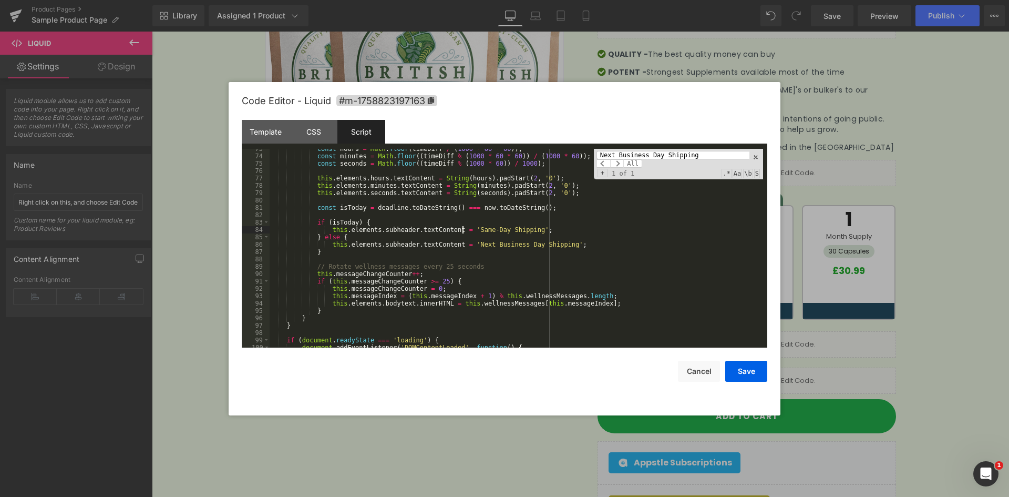
click at [491, 231] on div "const hours = Math . floor ( timeDiff / ( 1000 * 60 * 60 )) ; const minutes = M…" at bounding box center [516, 251] width 493 height 213
click at [521, 245] on div "const hours = Math . floor ( timeDiff / ( 1000 * 60 * 60 )) ; const minutes = M…" at bounding box center [516, 251] width 493 height 213
click at [463, 245] on div "const hours = Math . floor ( timeDiff / ( 1000 * 60 * 60 )) ; const minutes = M…" at bounding box center [516, 251] width 493 height 213
drag, startPoint x: 746, startPoint y: 375, endPoint x: 751, endPoint y: 372, distance: 6.3
click at [744, 373] on button "Save" at bounding box center [746, 370] width 42 height 21
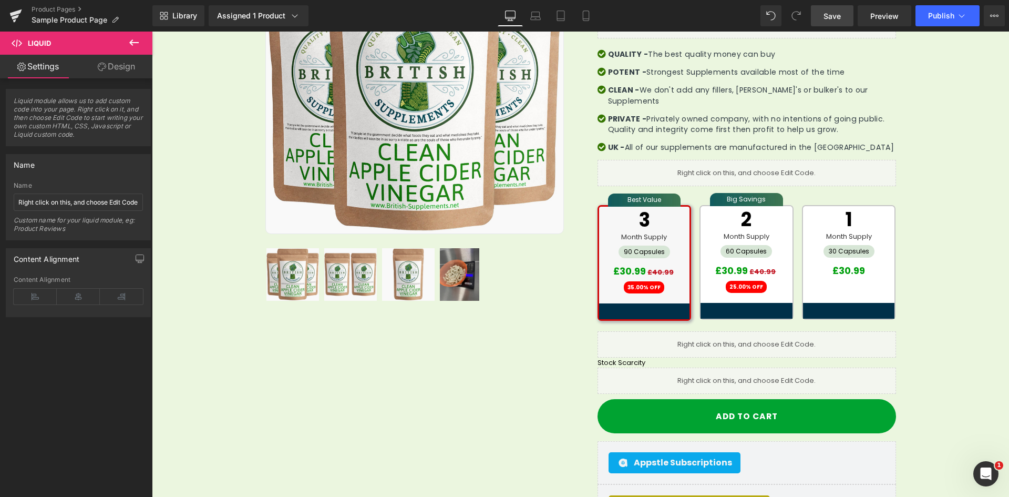
click at [829, 12] on span "Save" at bounding box center [831, 16] width 17 height 11
click at [837, 21] on span "Save" at bounding box center [831, 16] width 17 height 11
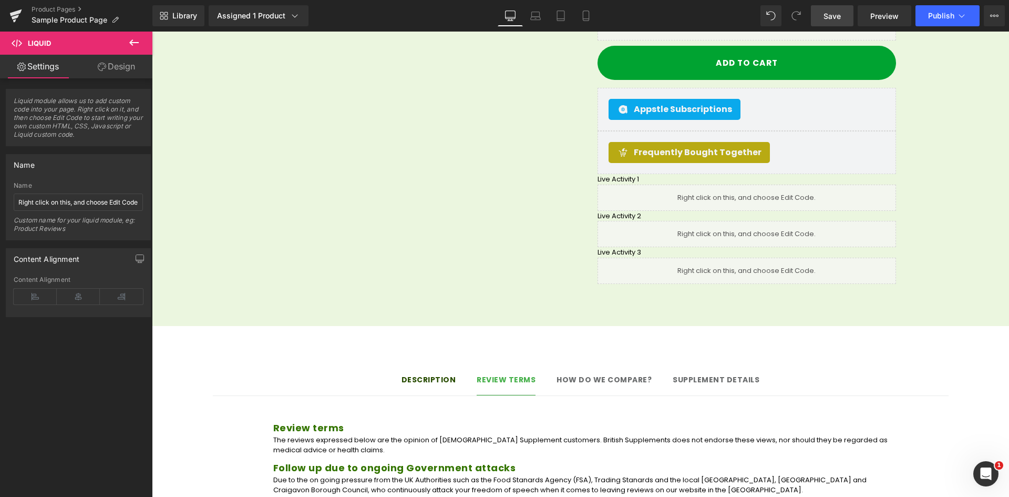
scroll to position [788, 0]
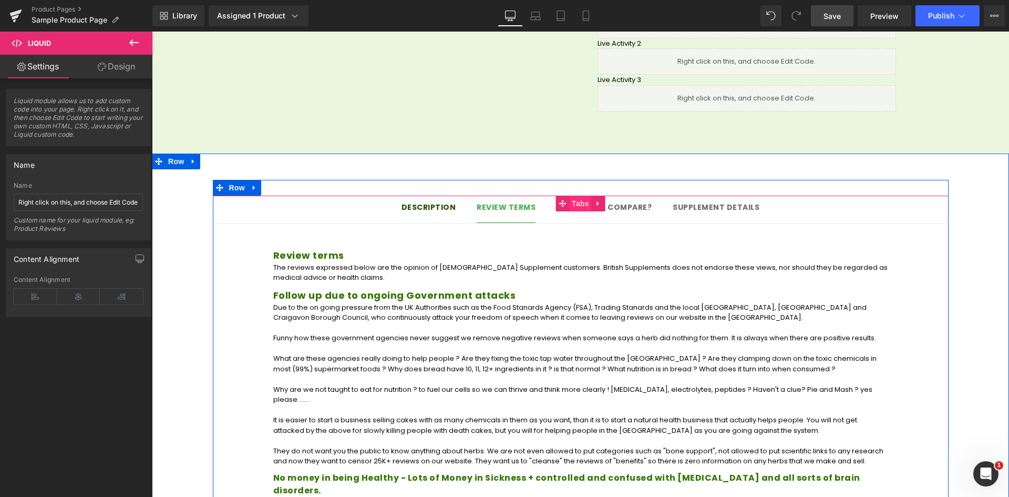
click at [582, 197] on li "Tabs" at bounding box center [573, 203] width 36 height 16
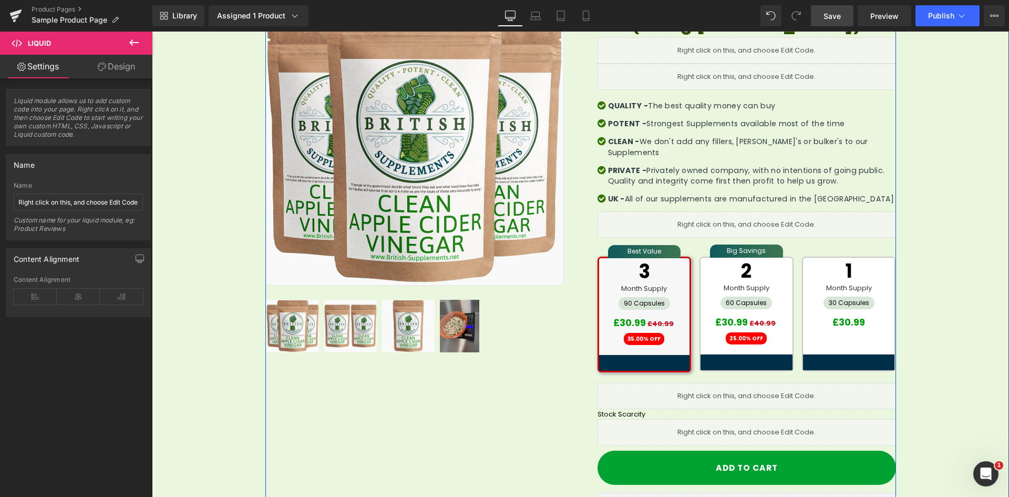
scroll to position [210, 0]
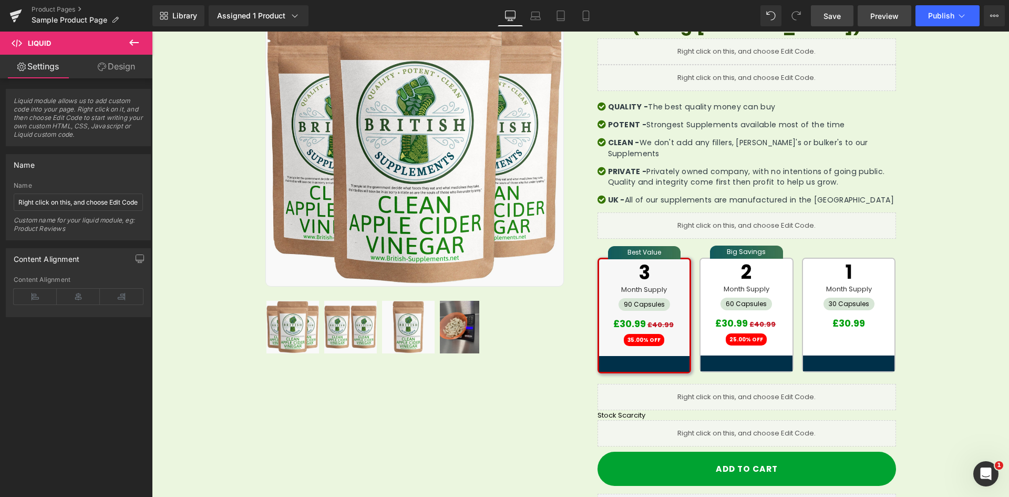
click at [881, 23] on link "Preview" at bounding box center [885, 15] width 54 height 21
click at [130, 40] on icon at bounding box center [134, 42] width 13 height 13
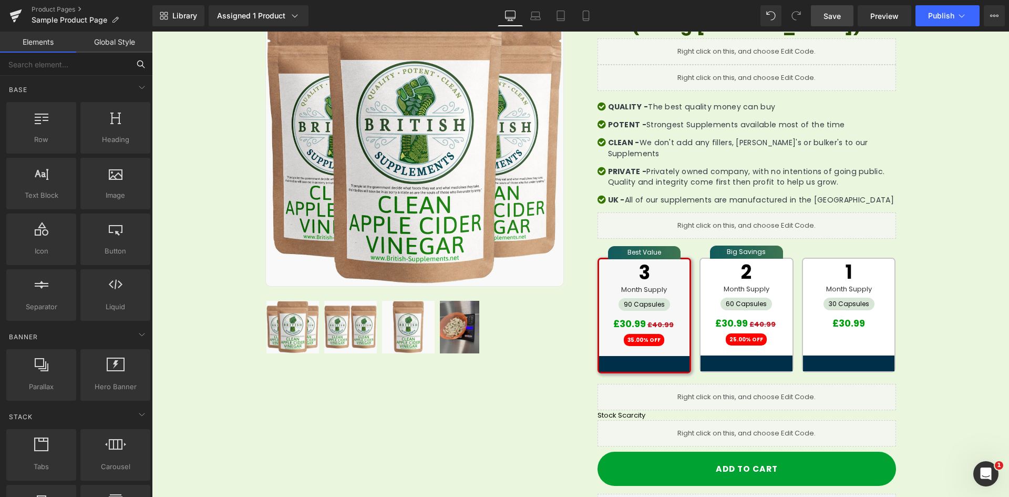
click at [76, 70] on input "text" at bounding box center [64, 64] width 129 height 23
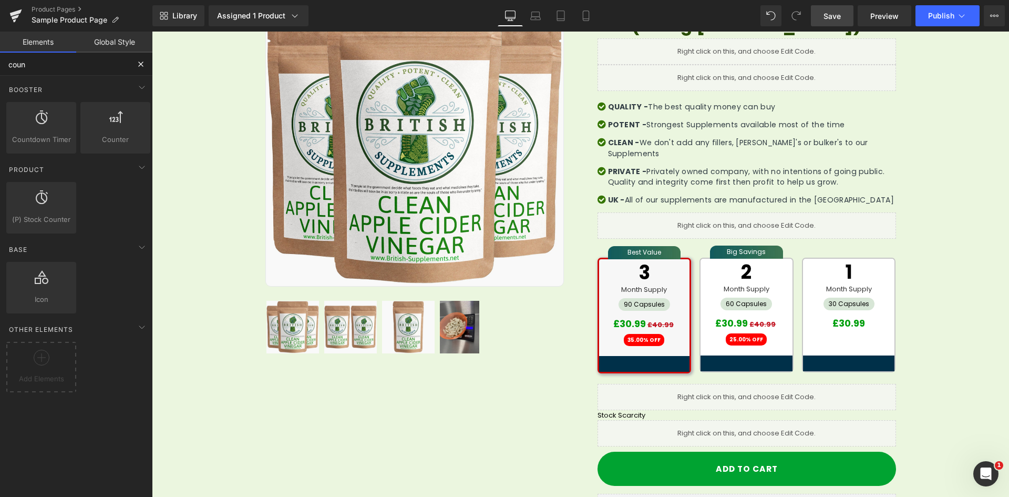
type input "coun"
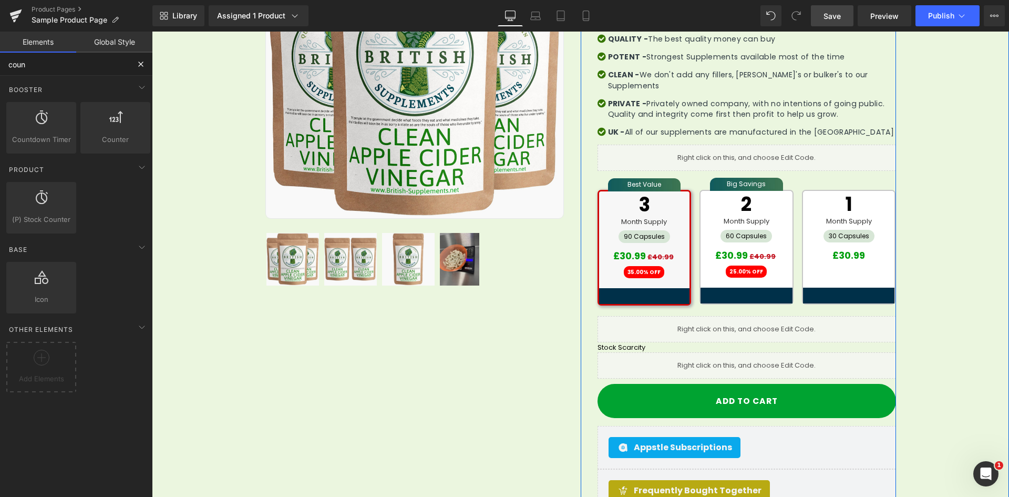
scroll to position [263, 0]
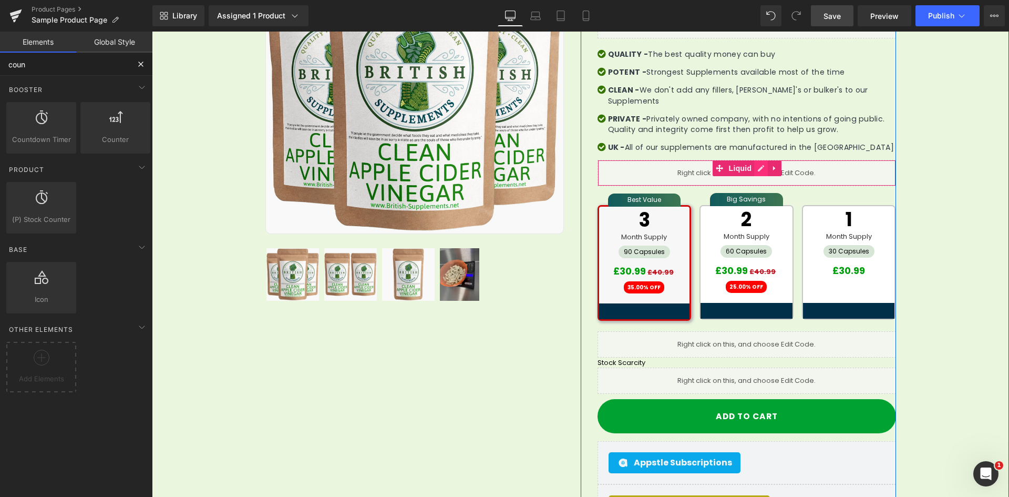
click at [757, 164] on icon at bounding box center [760, 168] width 7 height 8
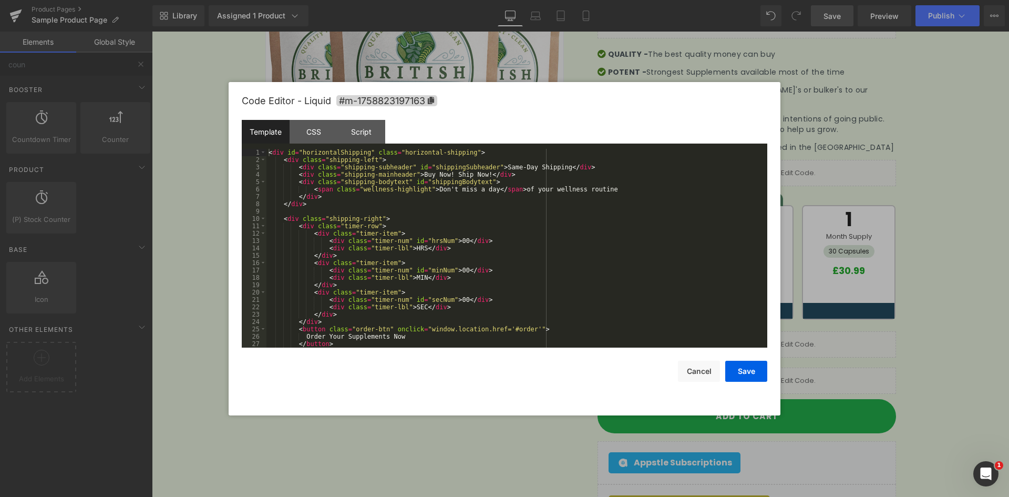
click at [449, 161] on div "< div id = "horizontalShipping" class = "horizontal-shipping" > < div class = "…" at bounding box center [514, 255] width 497 height 213
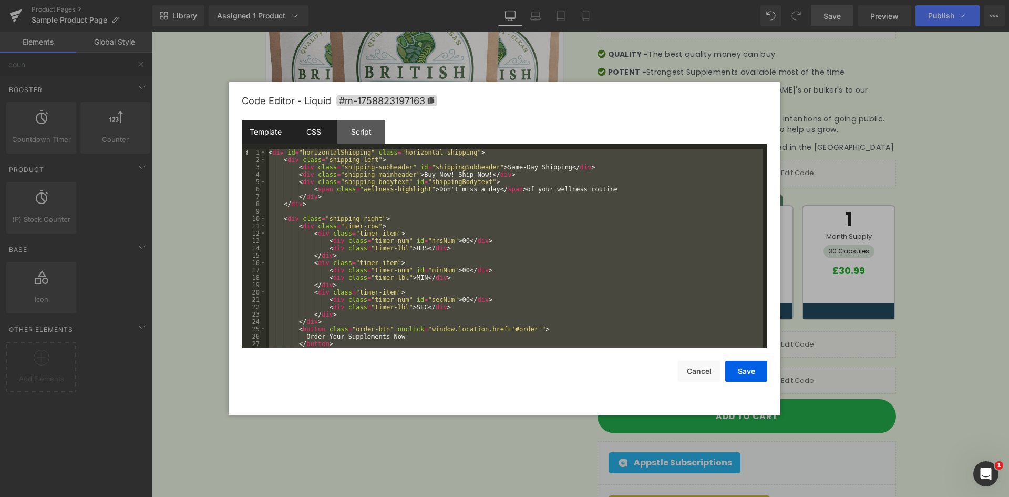
click at [318, 133] on div "CSS" at bounding box center [314, 132] width 48 height 24
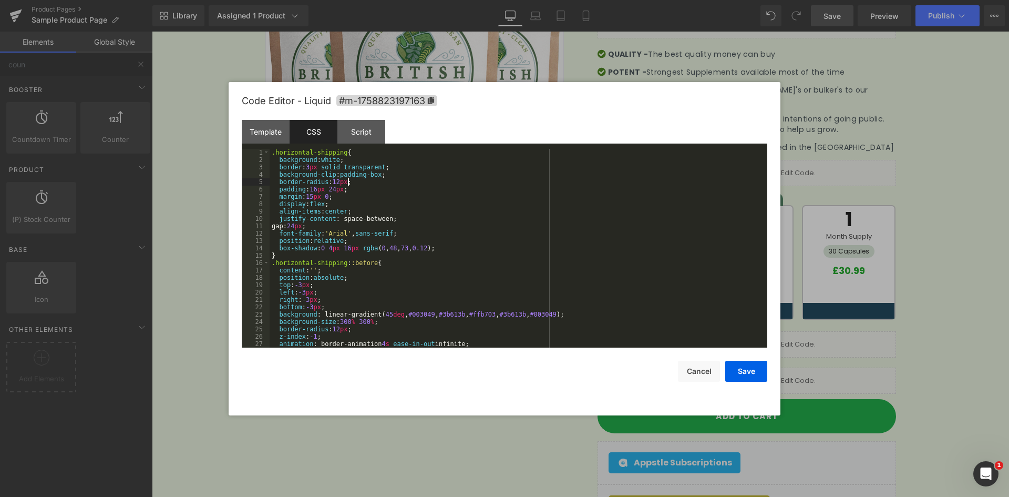
click at [373, 181] on div ".horizontal-shipping { background : white ; border : 3 px solid transparent ; b…" at bounding box center [516, 255] width 493 height 213
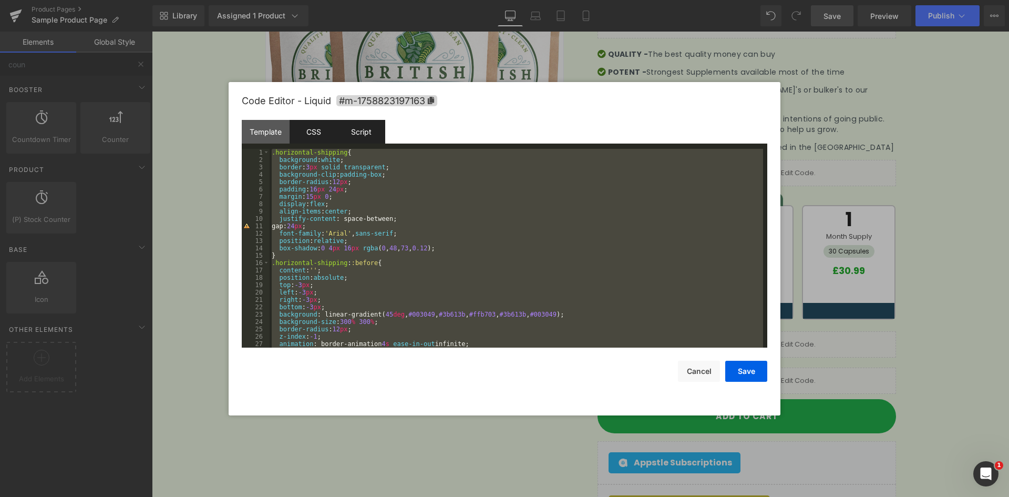
click at [364, 134] on div "Script" at bounding box center [361, 132] width 48 height 24
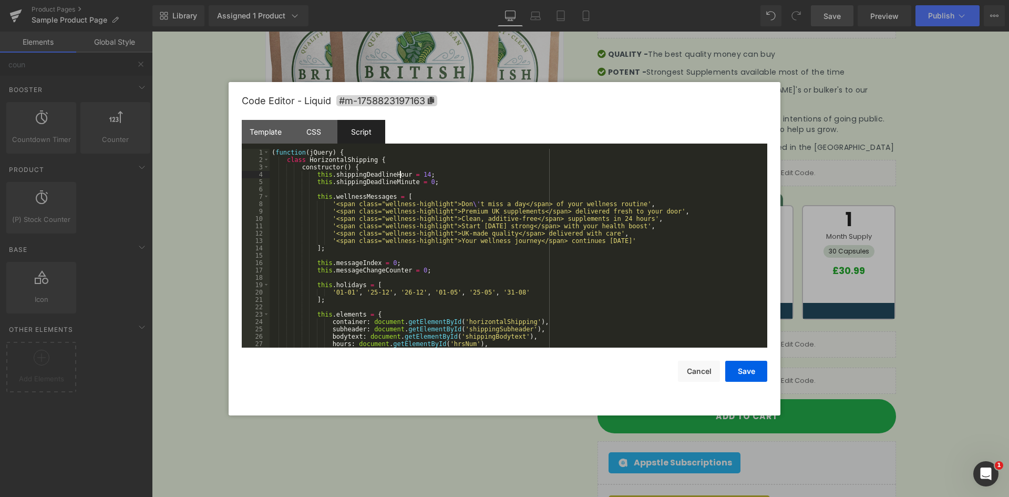
click at [400, 174] on div "( function ( jQuery ) { class HorizontalShipping { constructor ( ) { this . shi…" at bounding box center [516, 255] width 493 height 213
